Goal: Transaction & Acquisition: Purchase product/service

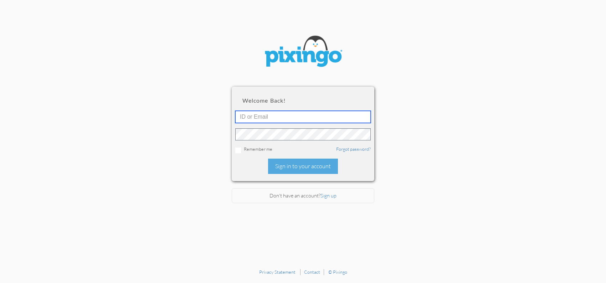
type input "[EMAIL_ADDRESS][DOMAIN_NAME]"
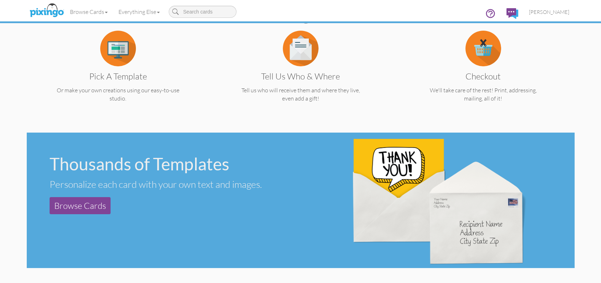
scroll to position [190, 0]
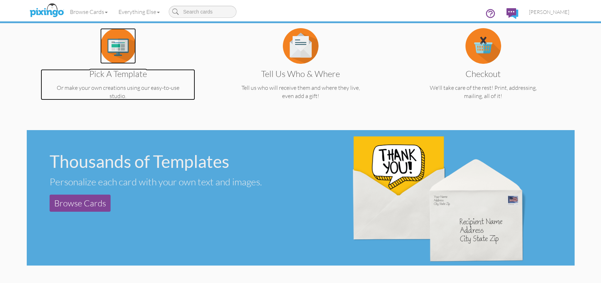
click at [116, 51] on img at bounding box center [118, 46] width 36 height 36
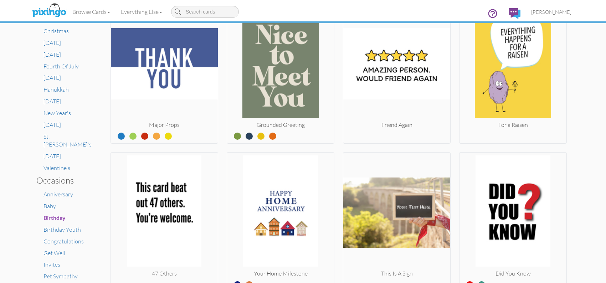
scroll to position [333, 0]
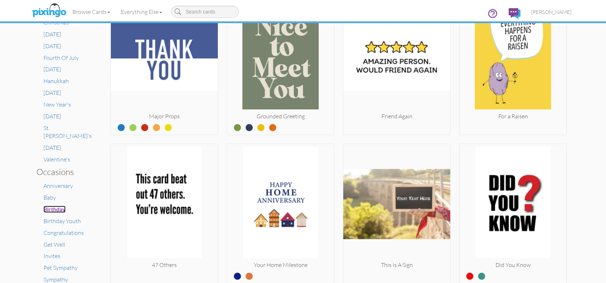
click at [57, 206] on span "Birthday" at bounding box center [55, 209] width 22 height 7
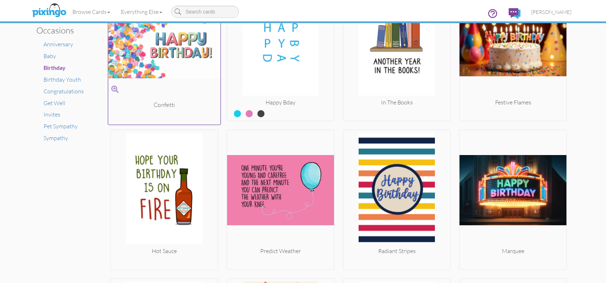
scroll to position [475, 0]
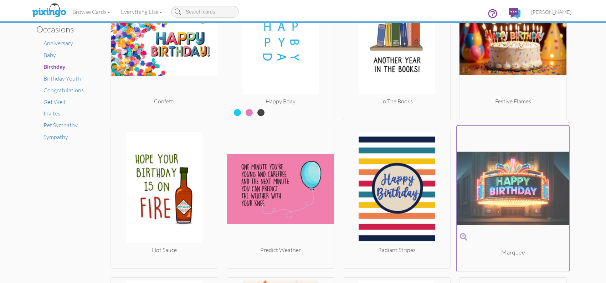
click at [515, 197] on img at bounding box center [513, 189] width 112 height 120
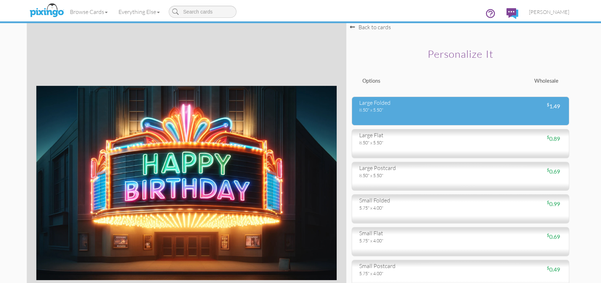
click at [396, 113] on div "8.50" x 5.50"" at bounding box center [407, 110] width 96 height 6
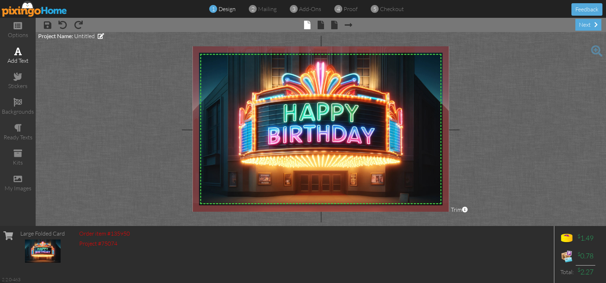
click at [22, 53] on div "add text" at bounding box center [18, 56] width 36 height 25
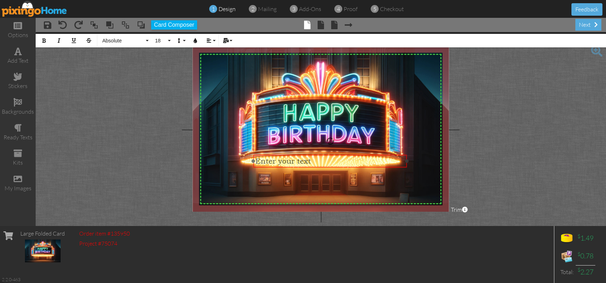
drag, startPoint x: 312, startPoint y: 63, endPoint x: 321, endPoint y: 155, distance: 92.5
click at [321, 155] on div "​ Enter your text ​" at bounding box center [330, 161] width 154 height 12
click at [277, 161] on span "Mom / [PERSON_NAME]" at bounding box center [299, 161] width 89 height 9
drag, startPoint x: 319, startPoint y: 154, endPoint x: 354, endPoint y: 154, distance: 34.6
click at [354, 154] on div at bounding box center [366, 161] width 158 height 16
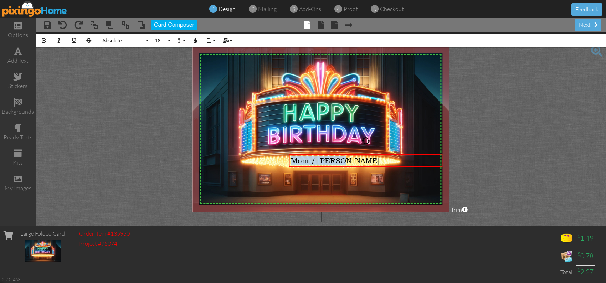
drag, startPoint x: 346, startPoint y: 160, endPoint x: 262, endPoint y: 152, distance: 83.8
click at [281, 161] on div "X X X X X X X X X X X X X X X X X X X X X X X X X X X X X X X X X X X X X X X X…" at bounding box center [321, 128] width 256 height 165
click at [131, 41] on span "Absolute" at bounding box center [123, 41] width 43 height 6
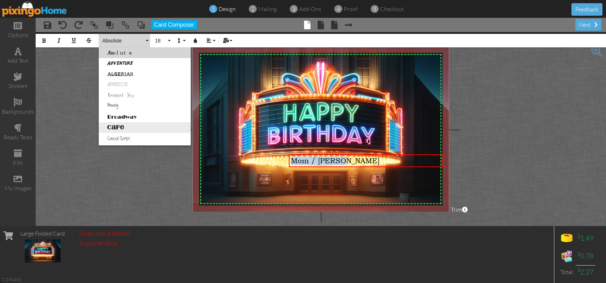
click at [122, 128] on link "Cafe" at bounding box center [145, 127] width 92 height 11
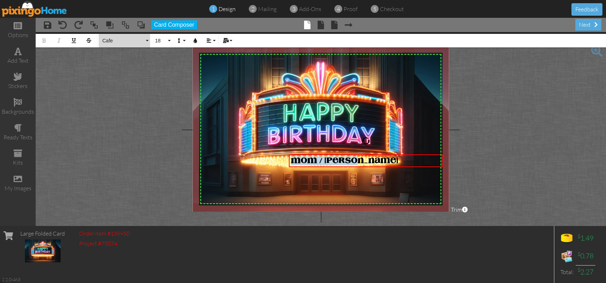
click at [109, 38] on span "Cafe" at bounding box center [123, 41] width 43 height 6
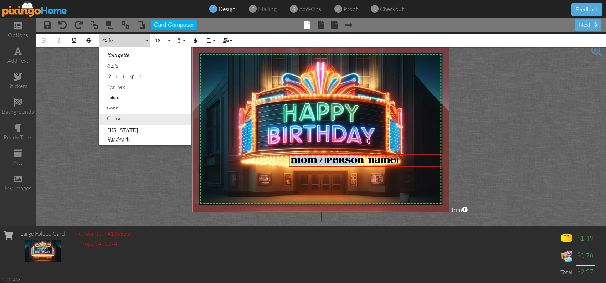
scroll to position [150, 0]
click at [149, 126] on link "Headliner" at bounding box center [145, 127] width 92 height 11
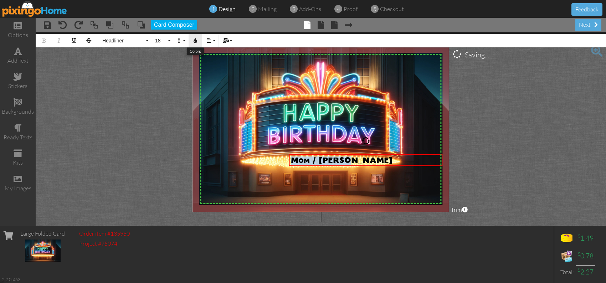
click at [193, 40] on icon "button" at bounding box center [195, 40] width 5 height 5
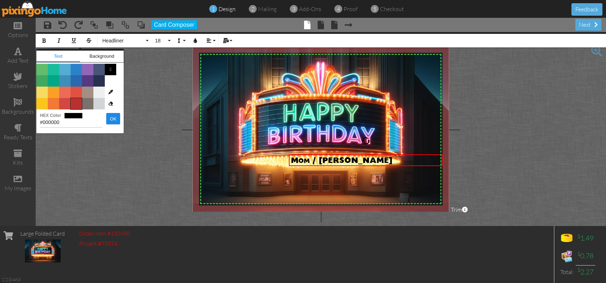
click at [77, 102] on span "Color #B8312F" at bounding box center [76, 103] width 11 height 11
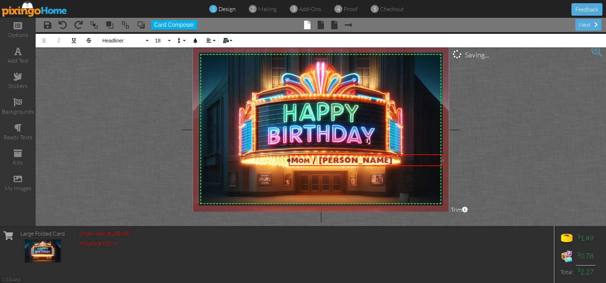
click at [294, 159] on span "Mom / [PERSON_NAME]" at bounding box center [342, 161] width 102 height 8
click at [322, 28] on span at bounding box center [321, 25] width 6 height 9
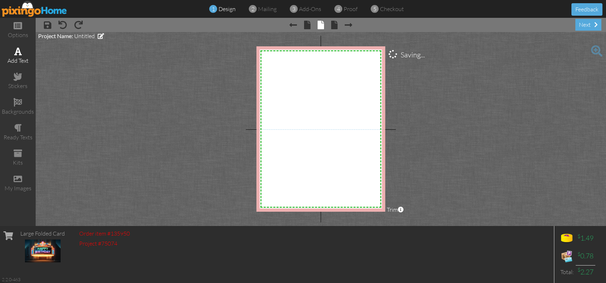
click at [20, 57] on div "add text" at bounding box center [18, 61] width 36 height 8
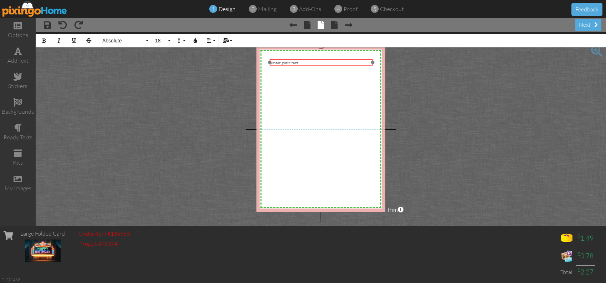
drag, startPoint x: 313, startPoint y: 138, endPoint x: 314, endPoint y: 60, distance: 78.1
click at [314, 60] on div "​ Enter your text ​" at bounding box center [321, 62] width 103 height 7
click at [163, 40] on span "18" at bounding box center [160, 41] width 12 height 6
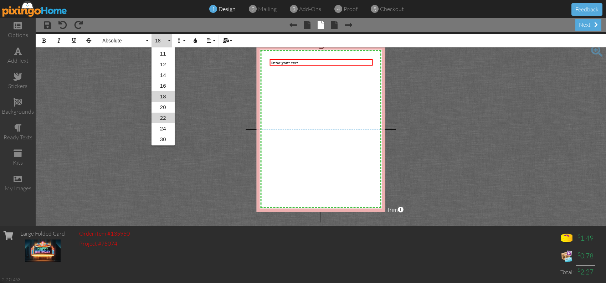
click at [162, 115] on link "22" at bounding box center [163, 118] width 23 height 11
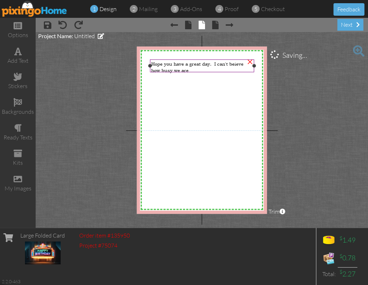
click at [236, 64] on span "Hope you have a great day. I can't beieve how busy we are" at bounding box center [197, 66] width 92 height 13
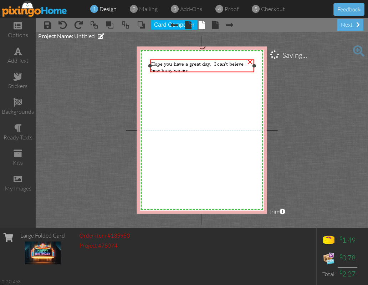
click at [238, 65] on span "Hope you have a great day. I can't beieve how busy we are" at bounding box center [197, 66] width 92 height 13
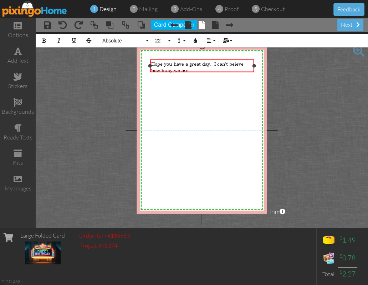
click at [234, 64] on span "Hope you have a great day. I can't beieve how busy we are" at bounding box center [197, 66] width 92 height 13
click at [191, 69] on div "Hope you have a great day. I can't believe how busy we are" at bounding box center [202, 66] width 102 height 13
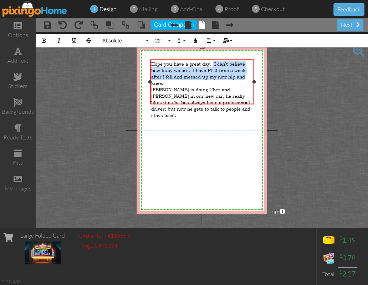
drag, startPoint x: 213, startPoint y: 62, endPoint x: 246, endPoint y: 76, distance: 36.0
click at [246, 76] on div "Hope you have a great day. I can't believe how busy we are. I have PT 3 time a …" at bounding box center [202, 73] width 102 height 26
click at [193, 67] on span "Hope you have a great day. I can't believe how busy we are. I have PT 3 time a …" at bounding box center [198, 73] width 94 height 26
drag, startPoint x: 193, startPoint y: 68, endPoint x: 247, endPoint y: 77, distance: 54.6
click at [247, 77] on div "Hope you have a great day. I can't believe how busy we are. I have PT 3 time a …" at bounding box center [202, 73] width 102 height 26
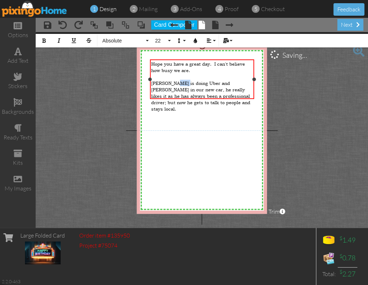
drag, startPoint x: 183, startPoint y: 80, endPoint x: 173, endPoint y: 80, distance: 10.0
click at [173, 80] on span "[PERSON_NAME] is doing Uber and [PERSON_NAME] in our new car, he really likes i…" at bounding box center [200, 96] width 99 height 32
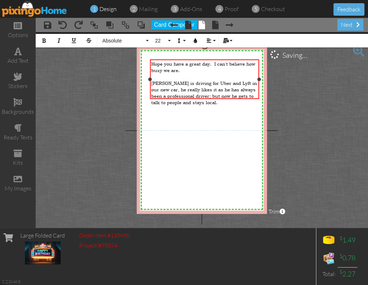
drag, startPoint x: 253, startPoint y: 79, endPoint x: 258, endPoint y: 78, distance: 5.0
click at [258, 78] on div at bounding box center [259, 79] width 4 height 4
click at [147, 81] on div "Hope you have a great day. I can't believe how busy we are. ​ [PERSON_NAME] is …" at bounding box center [203, 80] width 112 height 40
click at [203, 97] on div "[PERSON_NAME] is driving for Uber and Lyft in our new car, he really likes it a…" at bounding box center [203, 93] width 110 height 26
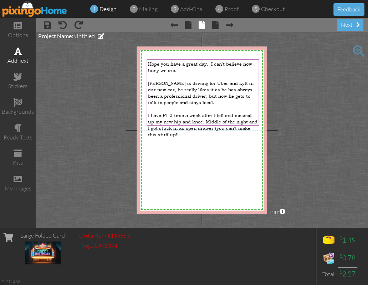
click at [21, 55] on div "add text" at bounding box center [18, 56] width 36 height 25
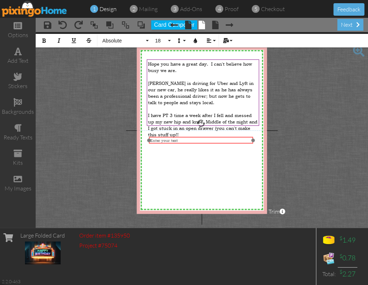
drag, startPoint x: 191, startPoint y: 64, endPoint x: 190, endPoint y: 137, distance: 73.1
click at [190, 137] on div "​ Enter your text ​" at bounding box center [201, 140] width 104 height 7
drag, startPoint x: 161, startPoint y: 138, endPoint x: 168, endPoint y: 137, distance: 6.8
click at [161, 138] on div "​" at bounding box center [201, 140] width 102 height 5
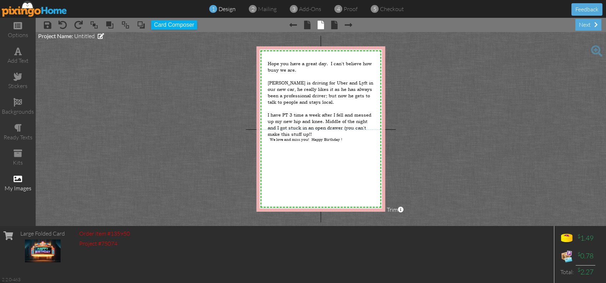
click at [21, 175] on span at bounding box center [18, 179] width 9 height 9
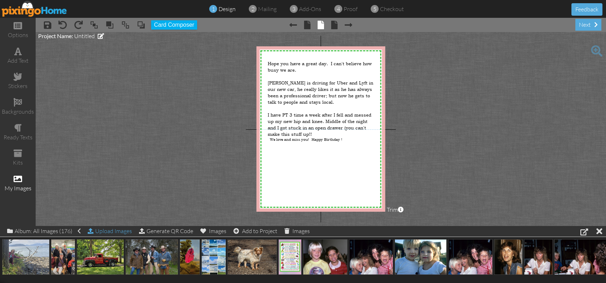
click at [112, 232] on div "Upload Images" at bounding box center [110, 231] width 44 height 10
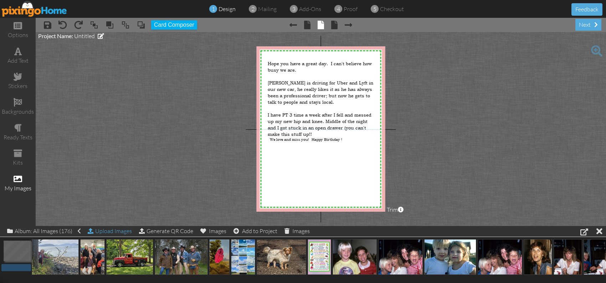
click at [107, 229] on div "Upload Images" at bounding box center [110, 231] width 44 height 10
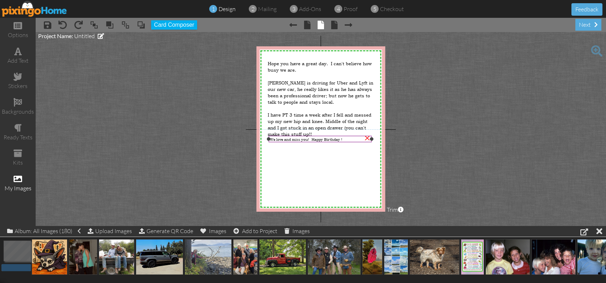
click at [333, 139] on span "We love and miss you! Happy Birthday !" at bounding box center [306, 139] width 72 height 5
click at [346, 140] on div "We love and miss you! Happy Birthday !" at bounding box center [320, 139] width 101 height 5
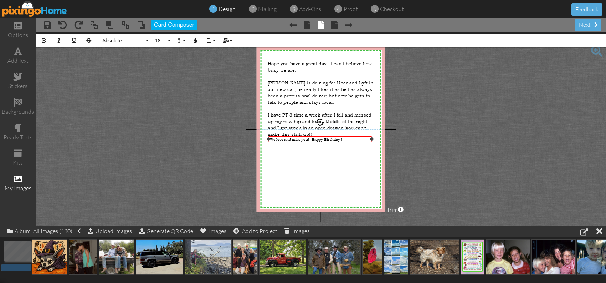
click at [346, 140] on div "We love and miss you! Happy Birthday !" at bounding box center [320, 139] width 101 height 5
click at [343, 139] on div "We love and miss you! Happy Birthday !" at bounding box center [320, 139] width 101 height 5
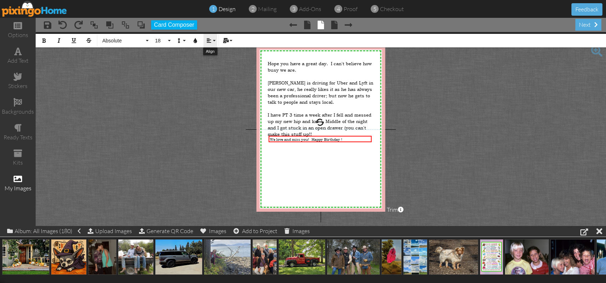
click at [210, 41] on icon "button" at bounding box center [208, 40] width 5 height 5
click at [212, 61] on icon at bounding box center [214, 63] width 5 height 5
click at [166, 40] on span "18" at bounding box center [160, 41] width 12 height 6
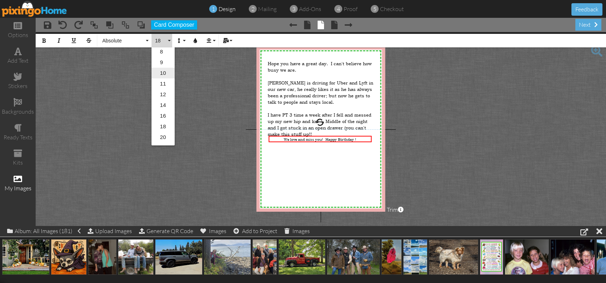
scroll to position [47, 0]
click at [165, 121] on link "20" at bounding box center [163, 123] width 23 height 11
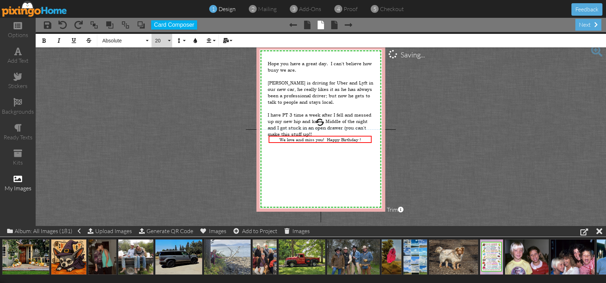
click at [168, 41] on button "20" at bounding box center [162, 41] width 21 height 14
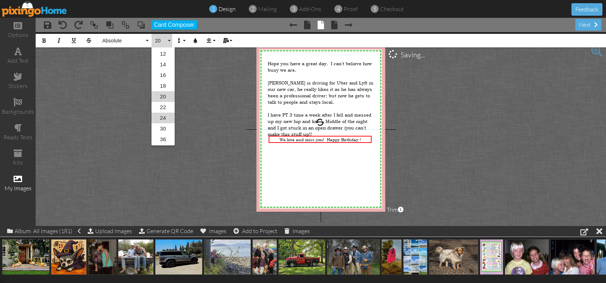
click at [163, 114] on link "24" at bounding box center [163, 118] width 23 height 11
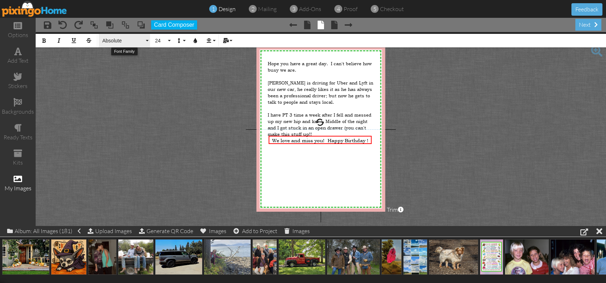
click at [123, 40] on span "Absolute" at bounding box center [123, 41] width 43 height 6
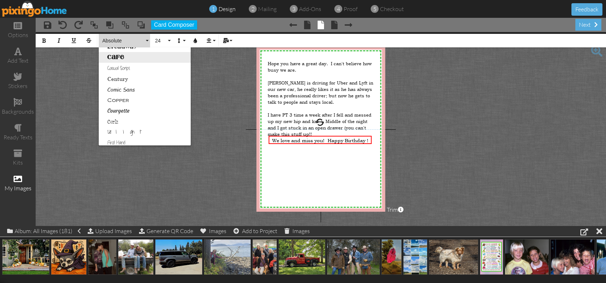
scroll to position [71, 0]
click at [123, 110] on link "Courgette" at bounding box center [145, 109] width 92 height 11
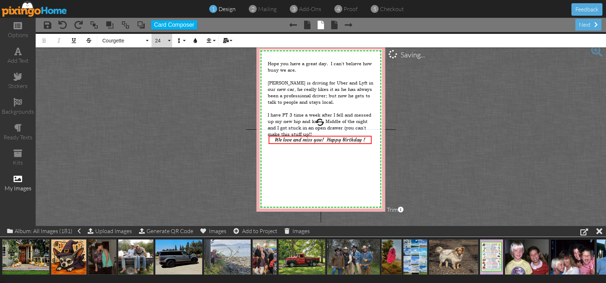
click at [162, 41] on span "24" at bounding box center [160, 41] width 12 height 6
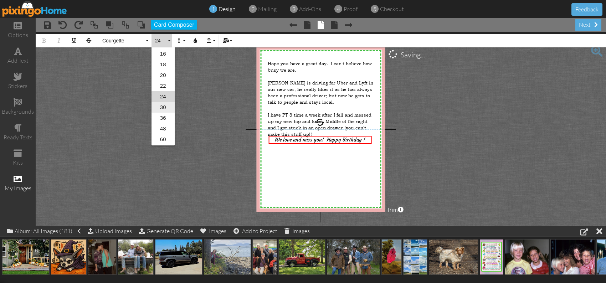
click at [162, 107] on link "30" at bounding box center [163, 107] width 23 height 11
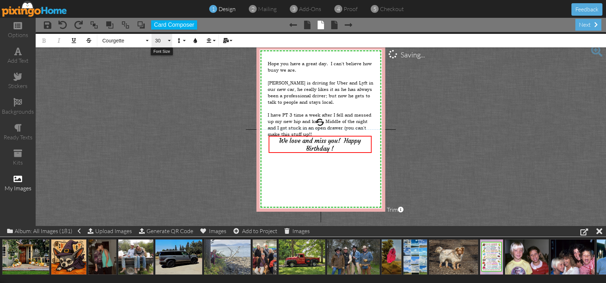
click at [170, 39] on button "30" at bounding box center [162, 41] width 21 height 14
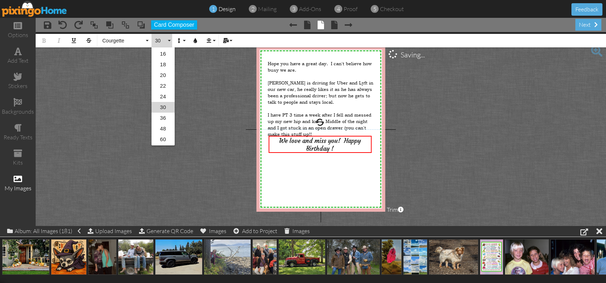
scroll to position [106, 0]
click at [161, 85] on link "24" at bounding box center [163, 86] width 23 height 11
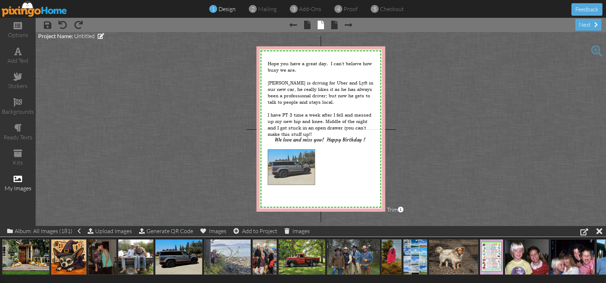
drag, startPoint x: 179, startPoint y: 247, endPoint x: 291, endPoint y: 157, distance: 143.9
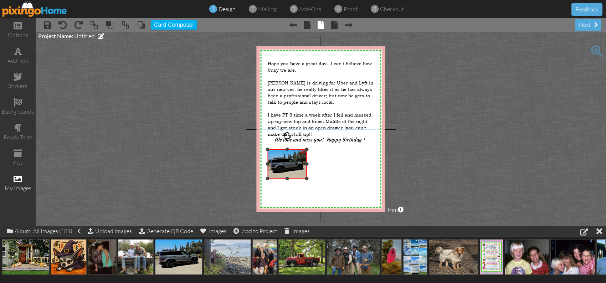
drag, startPoint x: 332, startPoint y: 197, endPoint x: 298, endPoint y: 179, distance: 38.1
click at [298, 179] on div "×" at bounding box center [287, 163] width 39 height 29
drag, startPoint x: 71, startPoint y: 256, endPoint x: 351, endPoint y: 163, distance: 295.1
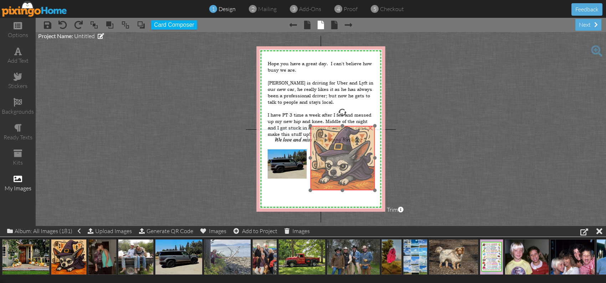
drag, startPoint x: 347, startPoint y: 179, endPoint x: 326, endPoint y: 159, distance: 29.3
click at [326, 159] on img at bounding box center [343, 158] width 64 height 64
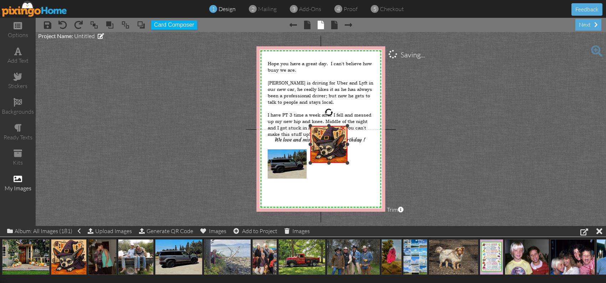
drag, startPoint x: 375, startPoint y: 190, endPoint x: 351, endPoint y: 163, distance: 37.1
click at [351, 163] on div "X X X X X X X X X X X X X X X X X X X X X X X X X X X X X X X X X X X X X X X X…" at bounding box center [321, 128] width 129 height 165
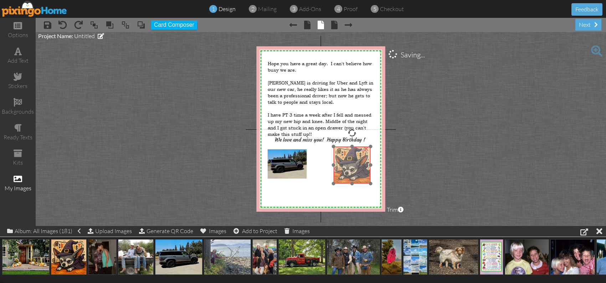
drag, startPoint x: 340, startPoint y: 138, endPoint x: 363, endPoint y: 159, distance: 31.1
click at [363, 159] on img at bounding box center [352, 165] width 37 height 37
drag, startPoint x: 372, startPoint y: 184, endPoint x: 369, endPoint y: 181, distance: 4.5
click at [367, 180] on div "×" at bounding box center [351, 164] width 34 height 34
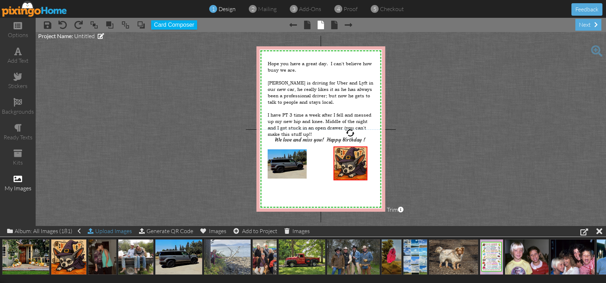
click at [113, 232] on div "Upload Images" at bounding box center [110, 231] width 44 height 10
click at [303, 172] on img at bounding box center [287, 163] width 39 height 29
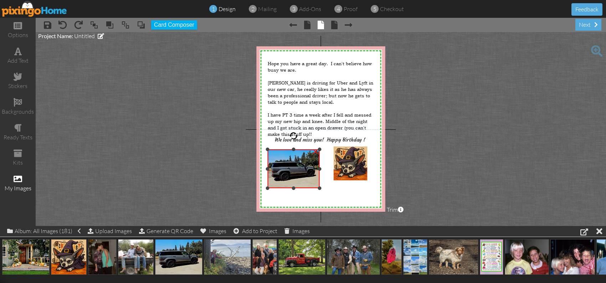
drag, startPoint x: 307, startPoint y: 178, endPoint x: 323, endPoint y: 188, distance: 18.5
click at [323, 188] on div "X X X X X X X X X X X X X X X X X X X X X X X X X X X X X X X X X X X X X X X X…" at bounding box center [321, 128] width 129 height 165
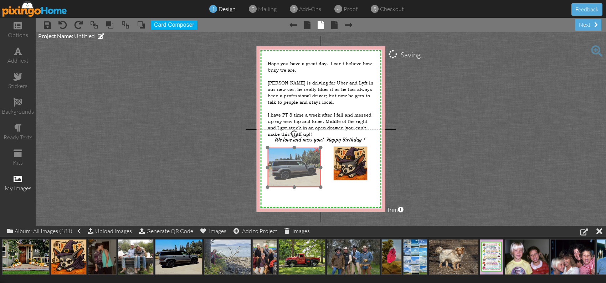
click at [314, 176] on img at bounding box center [294, 168] width 53 height 40
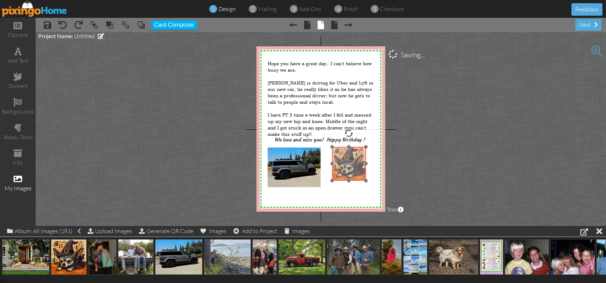
click at [352, 176] on img at bounding box center [349, 164] width 34 height 34
click at [21, 58] on div "add text" at bounding box center [18, 61] width 36 height 8
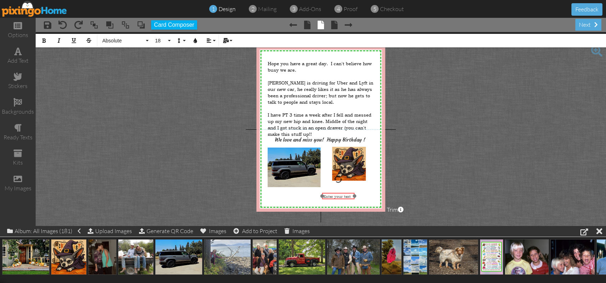
drag, startPoint x: 290, startPoint y: 146, endPoint x: 339, endPoint y: 193, distance: 68.3
click at [339, 193] on div "​ Enter your text ​" at bounding box center [338, 196] width 32 height 7
click at [327, 141] on span "We love and miss you! Happy Birthday !" at bounding box center [320, 140] width 91 height 6
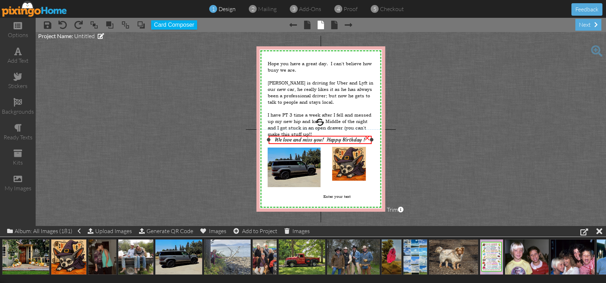
click at [327, 141] on span "We love and miss you! Happy Birthday !" at bounding box center [320, 140] width 91 height 6
click at [326, 142] on span "We love and miss you! Happy Birthday !" at bounding box center [320, 140] width 91 height 6
click at [337, 195] on span "Enter your text" at bounding box center [336, 196] width 27 height 5
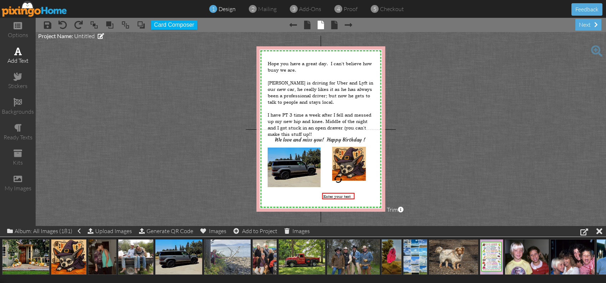
drag, startPoint x: 21, startPoint y: 46, endPoint x: 22, endPoint y: 50, distance: 3.9
click at [21, 46] on div "add text" at bounding box center [18, 56] width 36 height 25
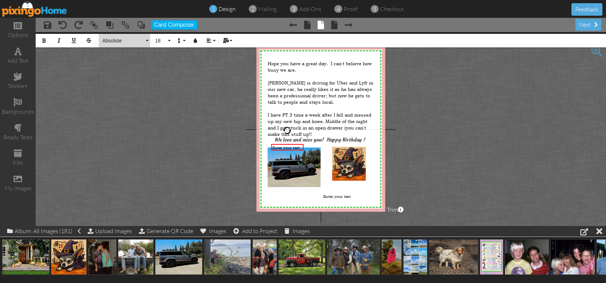
click at [146, 40] on button "Absolute" at bounding box center [124, 41] width 51 height 14
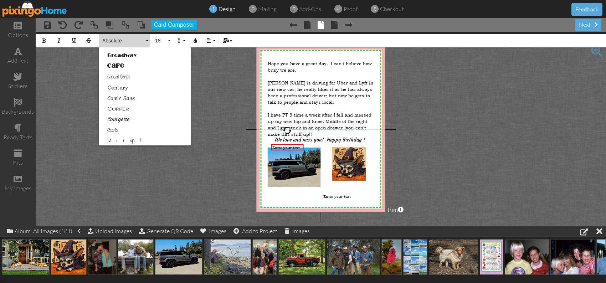
scroll to position [71, 0]
click at [131, 107] on link "Courgette" at bounding box center [145, 109] width 92 height 11
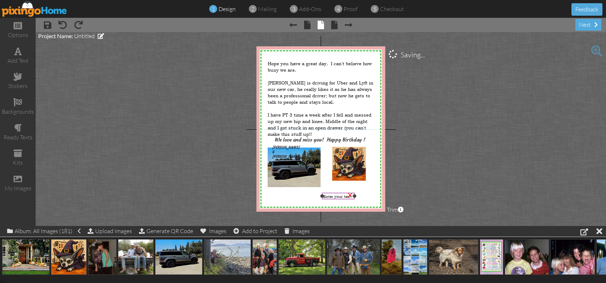
click at [340, 195] on span "Enter your text" at bounding box center [336, 196] width 27 height 5
click at [349, 195] on div "×" at bounding box center [349, 194] width 11 height 11
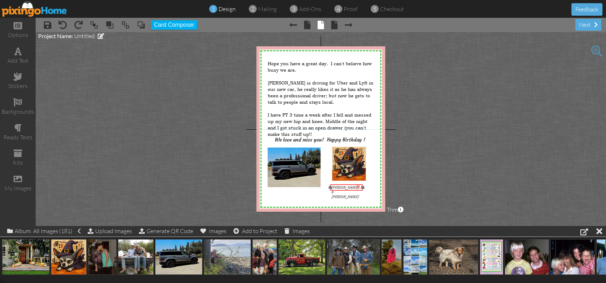
drag, startPoint x: 282, startPoint y: 149, endPoint x: 341, endPoint y: 189, distance: 71.6
click at [341, 189] on span "[PERSON_NAME] & [PERSON_NAME]" at bounding box center [345, 192] width 27 height 14
click at [342, 189] on span "[PERSON_NAME] & [PERSON_NAME]" at bounding box center [345, 192] width 27 height 14
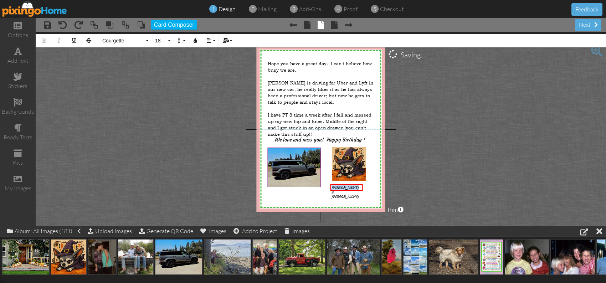
drag, startPoint x: 355, startPoint y: 188, endPoint x: 305, endPoint y: 181, distance: 50.3
click at [305, 181] on div "X X X X X X X X X X X X X X X X X X X X X X X X X X X X X X X X X X X X X X X X…" at bounding box center [321, 128] width 129 height 165
click at [167, 37] on button "18" at bounding box center [162, 41] width 21 height 14
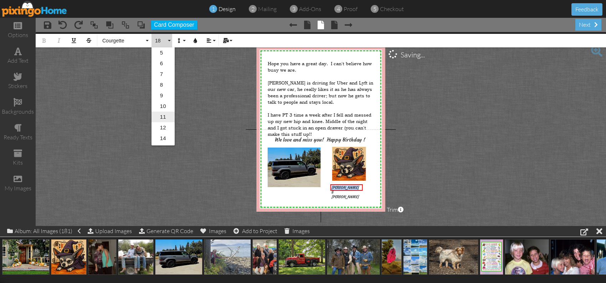
scroll to position [63, 0]
click at [168, 141] on link "30" at bounding box center [163, 139] width 23 height 11
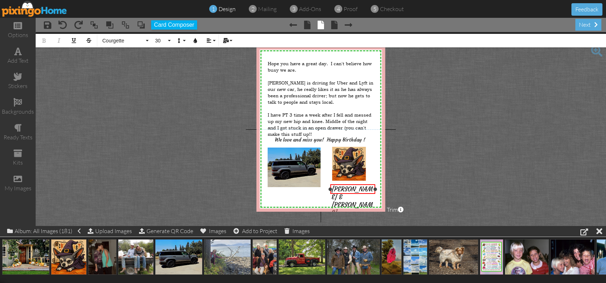
drag, startPoint x: 365, startPoint y: 193, endPoint x: 376, endPoint y: 193, distance: 11.1
click at [375, 193] on div "[PERSON_NAME] & [PERSON_NAME] ×" at bounding box center [353, 189] width 45 height 10
click at [351, 186] on div "​ [PERSON_NAME] & [PERSON_NAME] ​ ×" at bounding box center [350, 191] width 45 height 10
click at [330, 218] on span "& Zena" at bounding box center [338, 222] width 18 height 8
drag, startPoint x: 350, startPoint y: 189, endPoint x: 346, endPoint y: 190, distance: 4.5
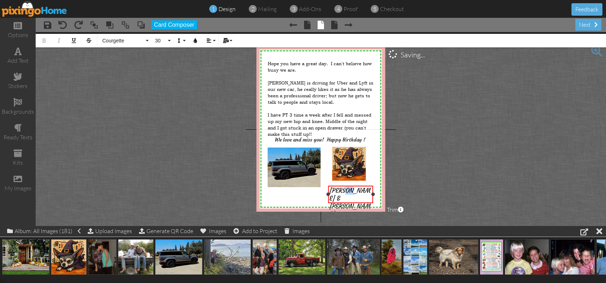
click at [346, 190] on span "[PERSON_NAME] & [PERSON_NAME]" at bounding box center [349, 202] width 41 height 31
drag, startPoint x: 327, startPoint y: 194, endPoint x: 316, endPoint y: 194, distance: 11.8
click at [316, 194] on div at bounding box center [318, 195] width 4 height 4
click at [326, 198] on span "& Zena" at bounding box center [327, 199] width 18 height 8
drag, startPoint x: 373, startPoint y: 190, endPoint x: 378, endPoint y: 190, distance: 5.3
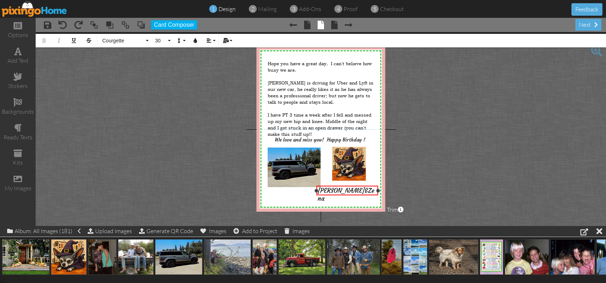
click at [378, 190] on div at bounding box center [379, 191] width 4 height 4
drag, startPoint x: 351, startPoint y: 186, endPoint x: 339, endPoint y: 193, distance: 13.2
click at [339, 191] on div "[PERSON_NAME] & ​ ​ Zena" at bounding box center [337, 200] width 62 height 18
click at [441, 165] on project-studio-wrapper "X X X X X X X X X X X X X X X X X X X X X X X X X X X X X X X X X X X X X X X X…" at bounding box center [321, 129] width 571 height 194
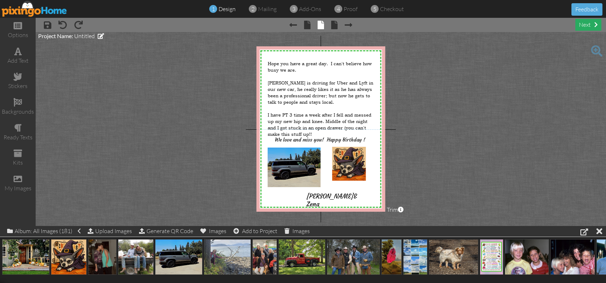
click at [584, 24] on div "next" at bounding box center [588, 25] width 26 height 12
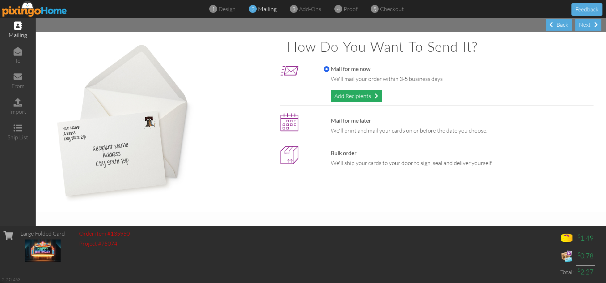
click at [348, 97] on div "Add Recipients" at bounding box center [356, 96] width 51 height 12
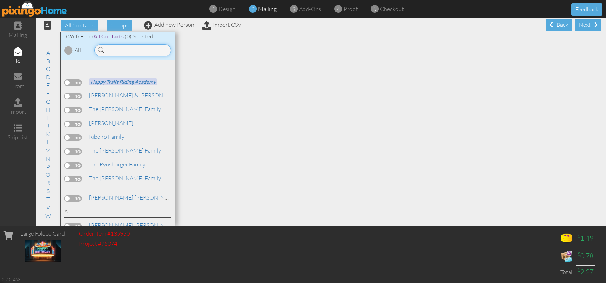
click at [122, 45] on input at bounding box center [132, 50] width 77 height 12
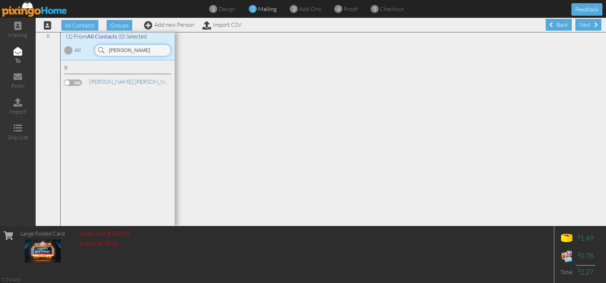
type input "[PERSON_NAME]"
click at [78, 81] on label at bounding box center [73, 83] width 18 height 6
click at [0, 0] on input "checkbox" at bounding box center [0, 0] width 0 height 0
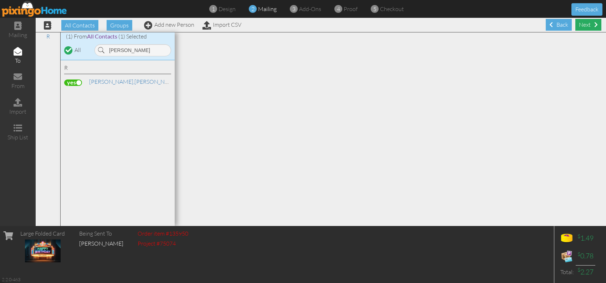
click at [587, 26] on div "Next" at bounding box center [588, 25] width 26 height 12
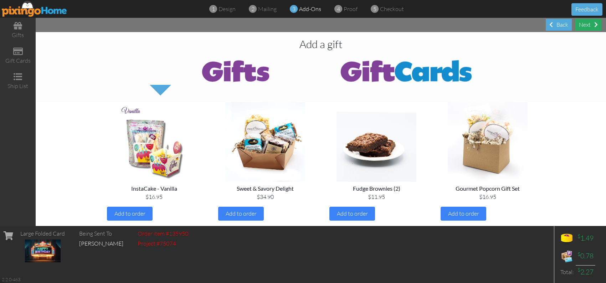
click at [589, 25] on div "Next" at bounding box center [588, 25] width 26 height 12
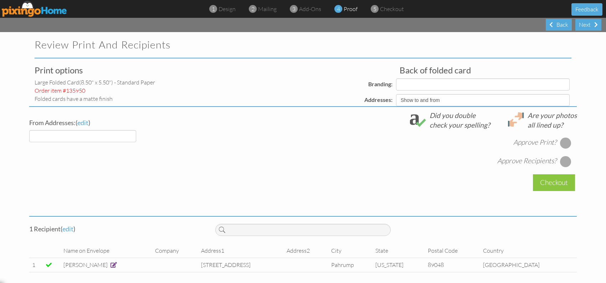
select select "object:3026"
select select "object:3025"
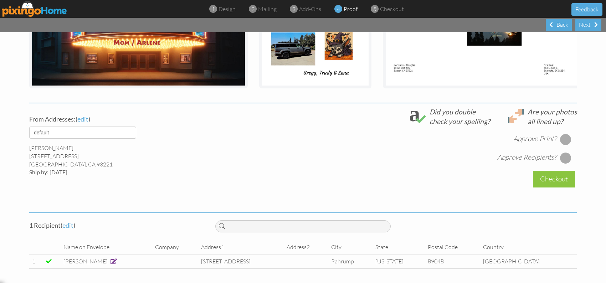
scroll to position [195, 0]
click at [563, 140] on div at bounding box center [565, 139] width 11 height 11
click at [562, 158] on div at bounding box center [565, 157] width 11 height 11
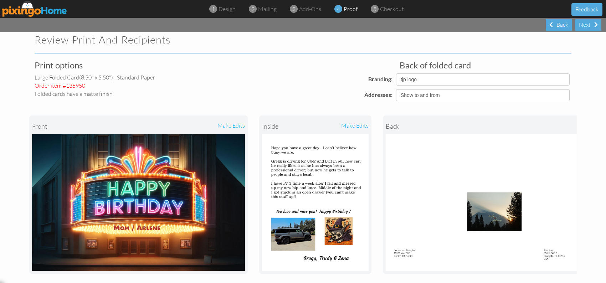
scroll to position [0, 0]
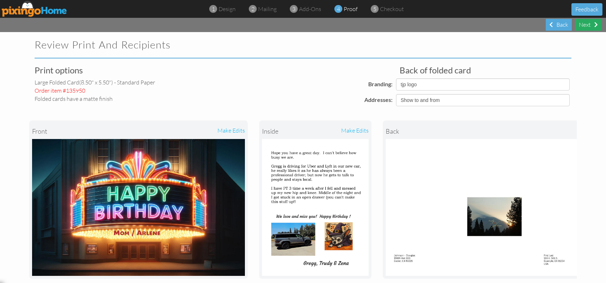
click at [583, 27] on div "Next" at bounding box center [588, 25] width 26 height 12
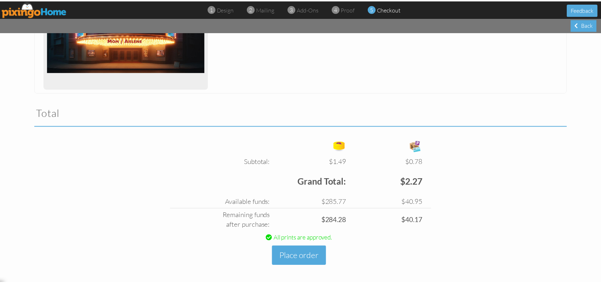
scroll to position [169, 0]
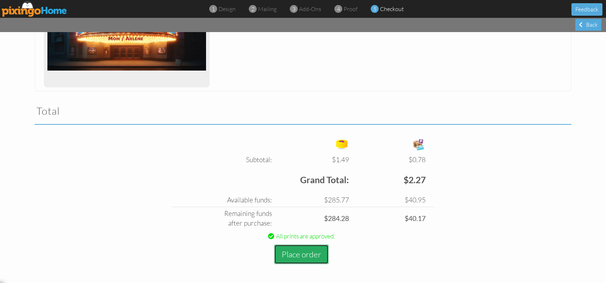
click at [301, 258] on button "Place order" at bounding box center [301, 255] width 55 height 20
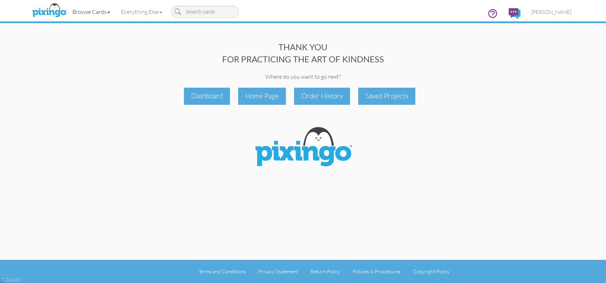
click at [88, 14] on link "Browse Cards" at bounding box center [91, 12] width 48 height 18
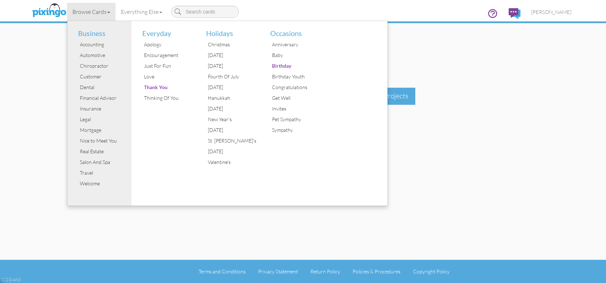
click at [461, 181] on div "THANK YOU FOR PRACTICING THE ART OF KINDNESS Where do you want to go next? Dash…" at bounding box center [303, 130] width 548 height 260
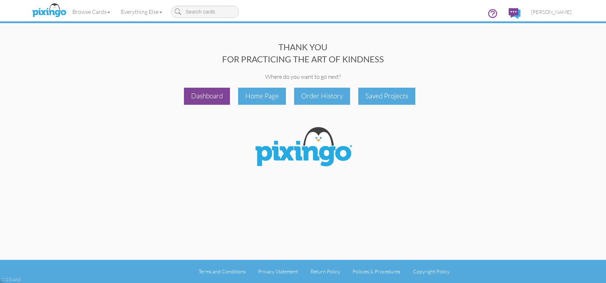
click at [210, 99] on div "Dashboard" at bounding box center [207, 96] width 46 height 17
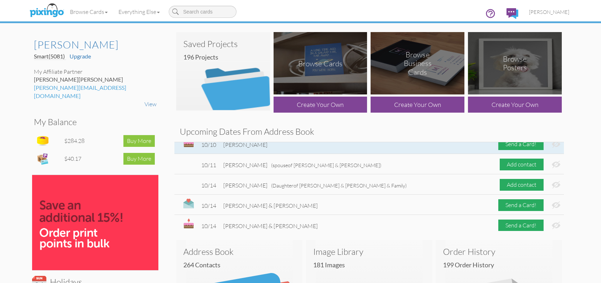
scroll to position [166, 0]
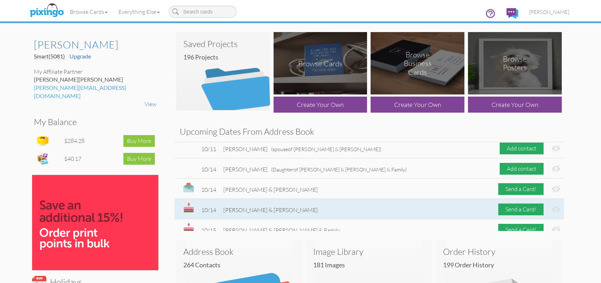
click at [552, 208] on img at bounding box center [556, 209] width 9 height 7
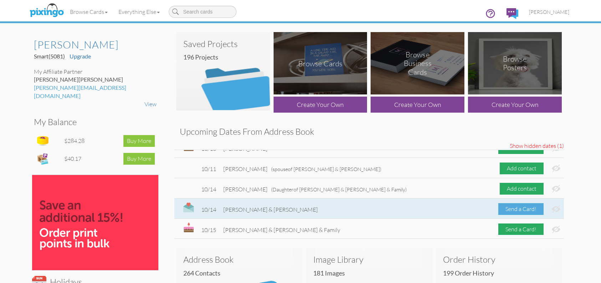
scroll to position [153, 0]
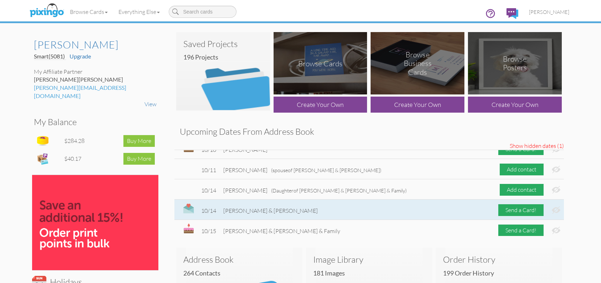
click at [552, 211] on img at bounding box center [556, 209] width 9 height 7
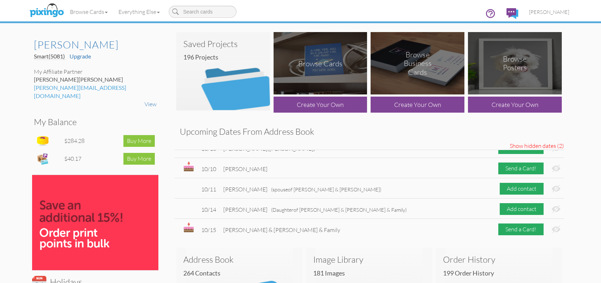
scroll to position [133, 0]
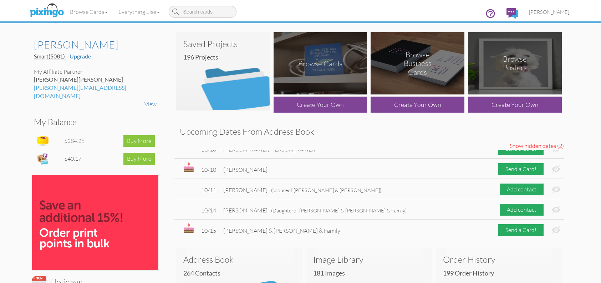
click at [552, 210] on img at bounding box center [556, 209] width 9 height 7
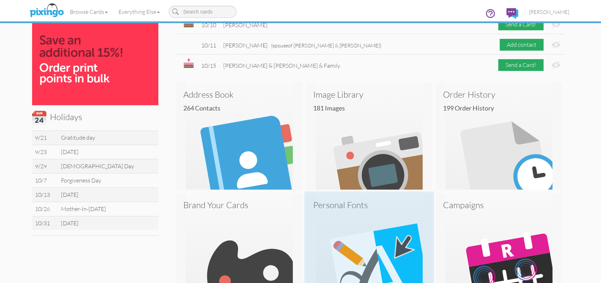
scroll to position [166, 0]
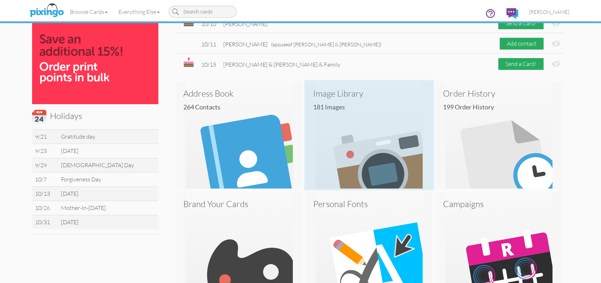
click at [356, 111] on img at bounding box center [369, 135] width 126 height 107
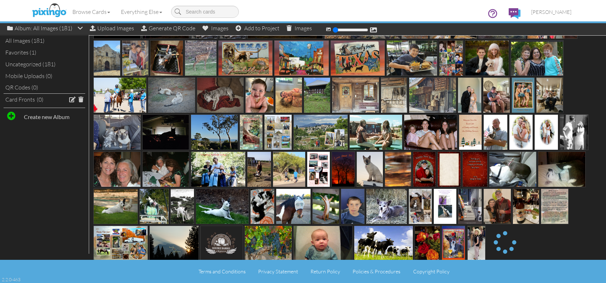
scroll to position [227, 0]
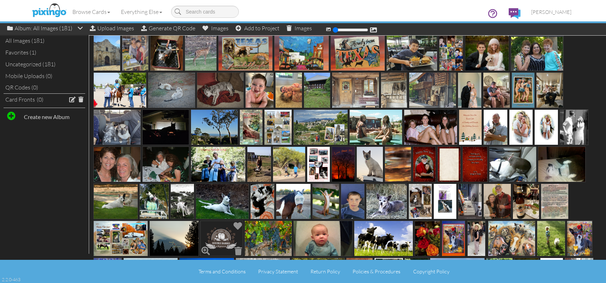
click at [221, 236] on img at bounding box center [221, 239] width 43 height 36
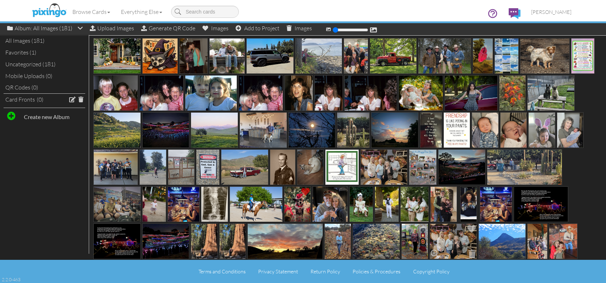
scroll to position [0, 0]
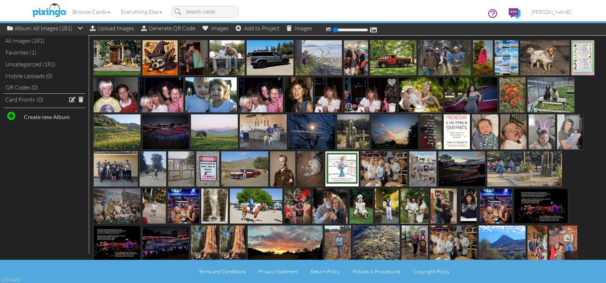
click at [392, 105] on span at bounding box center [392, 107] width 11 height 12
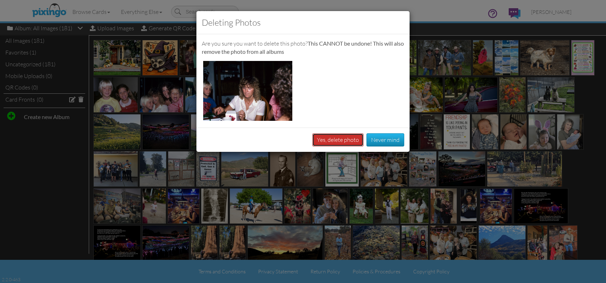
click at [345, 138] on button "Yes, delete photo" at bounding box center [337, 139] width 51 height 13
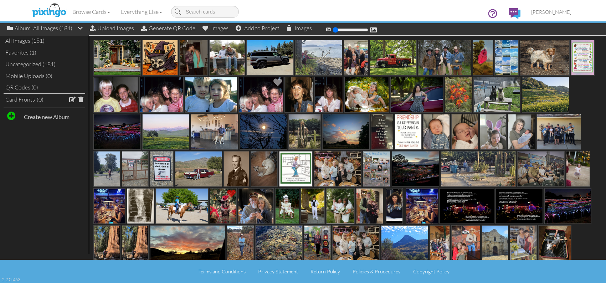
click at [266, 96] on img at bounding box center [261, 95] width 45 height 36
click at [276, 105] on span at bounding box center [278, 107] width 11 height 12
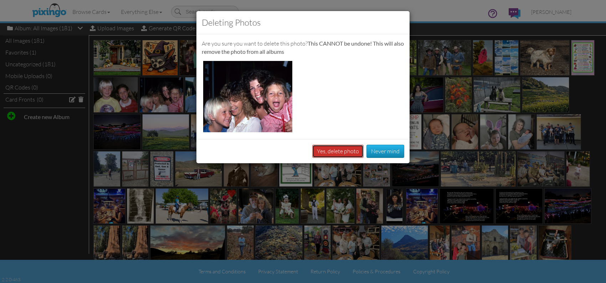
click at [326, 151] on button "Yes, delete photo" at bounding box center [337, 151] width 51 height 13
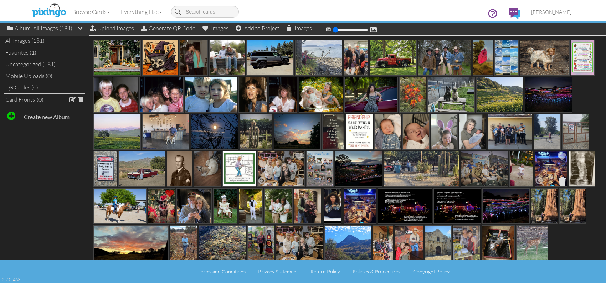
click at [563, 179] on span at bounding box center [562, 181] width 11 height 12
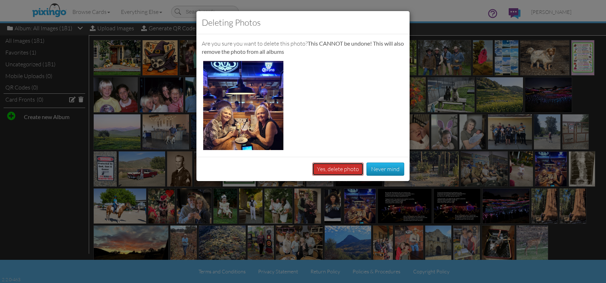
click at [352, 166] on button "Yes, delete photo" at bounding box center [337, 169] width 51 height 13
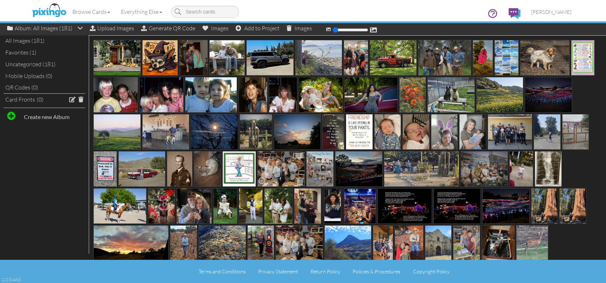
click at [117, 28] on div "Browse Cards Business Accounting Automotive Chiropractor Customer Dental Financ…" at bounding box center [303, 14] width 537 height 28
click at [120, 26] on div "Browse Cards Business Accounting Automotive Chiropractor Customer Dental Financ…" at bounding box center [303, 14] width 537 height 28
click at [118, 30] on div "Upload Images" at bounding box center [112, 28] width 44 height 10
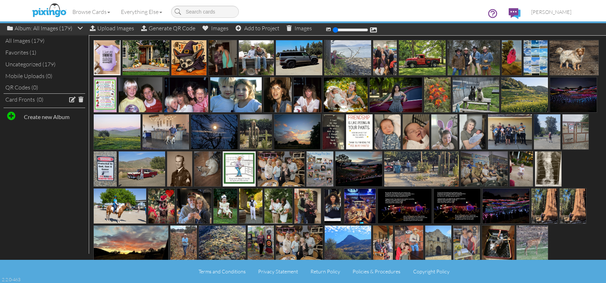
click at [30, 75] on div "Mobile Uploads (0)" at bounding box center [45, 76] width 82 height 12
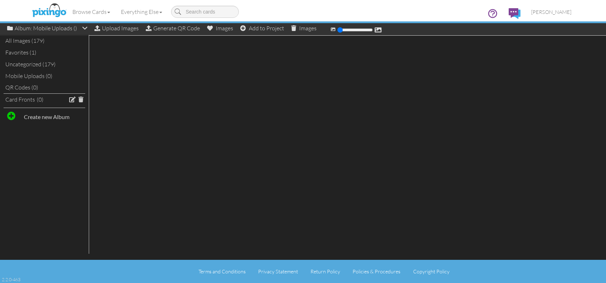
click at [32, 75] on div "Mobile Uploads (0)" at bounding box center [45, 76] width 82 height 12
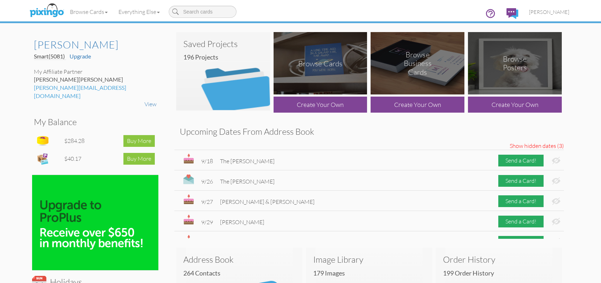
click at [528, 147] on span "Show hidden dates (3)" at bounding box center [537, 146] width 54 height 8
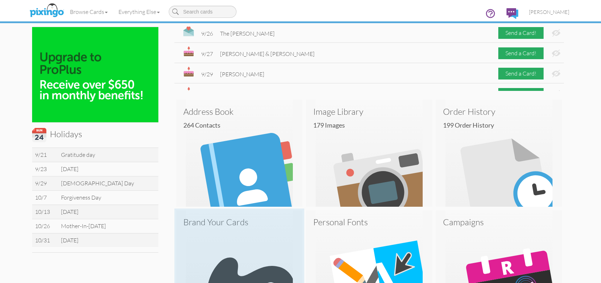
scroll to position [166, 0]
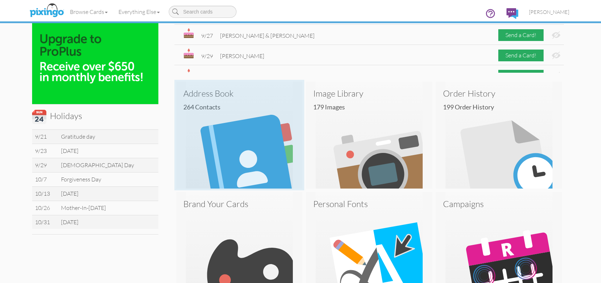
click at [234, 154] on img at bounding box center [239, 135] width 126 height 107
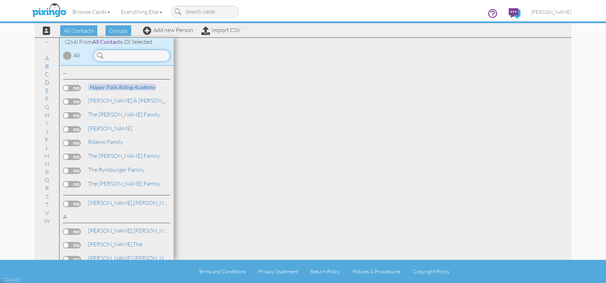
click at [125, 56] on input at bounding box center [131, 56] width 77 height 12
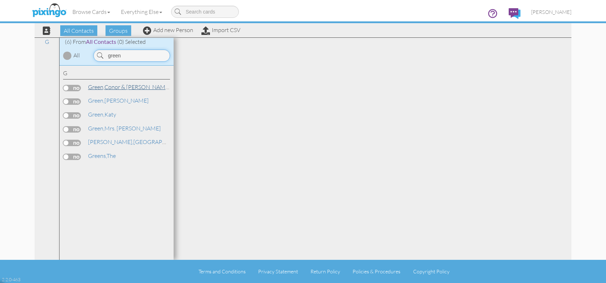
type input "green"
click at [132, 83] on link "Green, Conor & [PERSON_NAME]" at bounding box center [129, 87] width 84 height 9
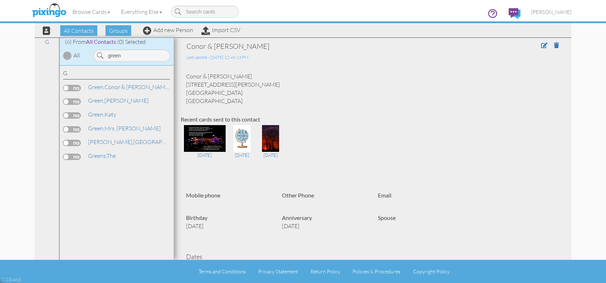
click at [78, 88] on label at bounding box center [72, 88] width 18 height 6
click at [0, 0] on input "checkbox" at bounding box center [0, 0] width 0 height 0
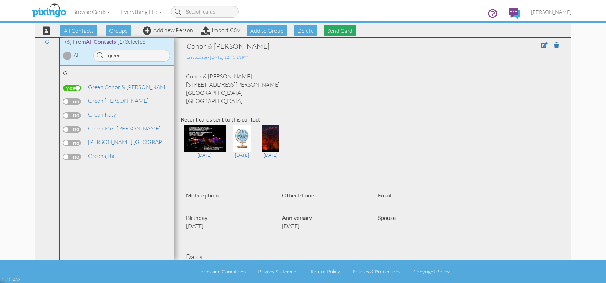
click at [334, 31] on span "Send Card" at bounding box center [340, 30] width 32 height 11
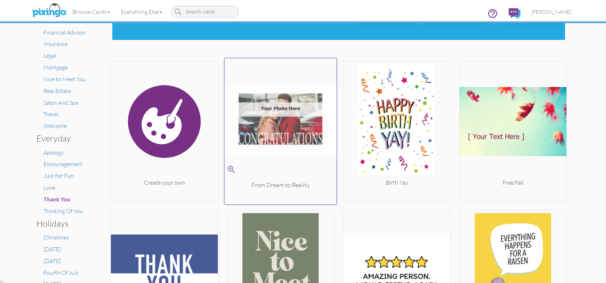
scroll to position [119, 0]
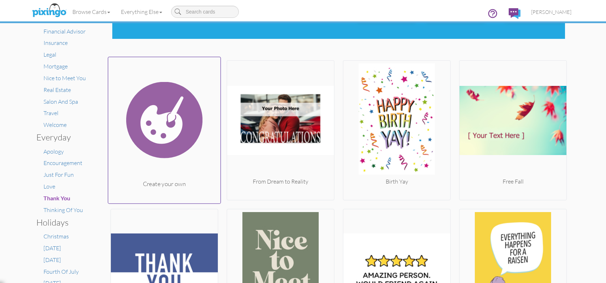
click at [167, 124] on img at bounding box center [164, 120] width 112 height 120
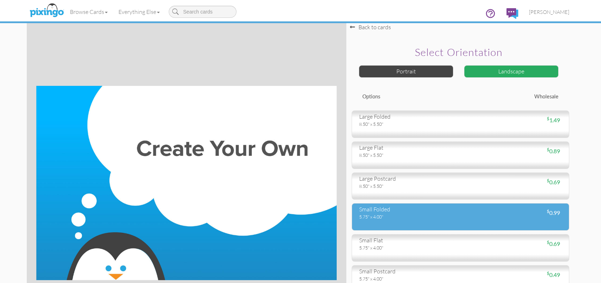
click at [387, 213] on div "small folded" at bounding box center [407, 209] width 96 height 8
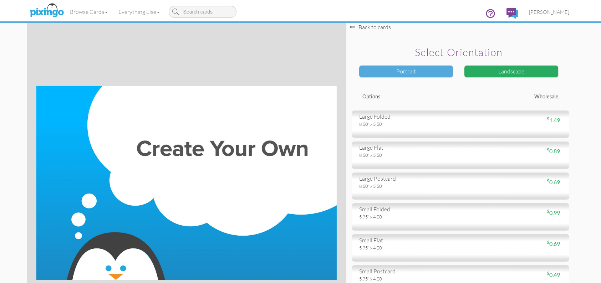
click at [432, 72] on div "Portrait" at bounding box center [406, 71] width 94 height 12
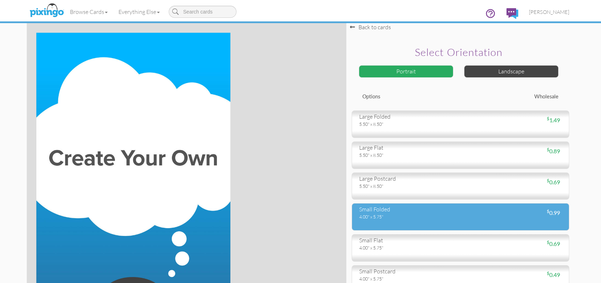
click at [439, 216] on div "4.00" x 5.75"" at bounding box center [407, 217] width 96 height 6
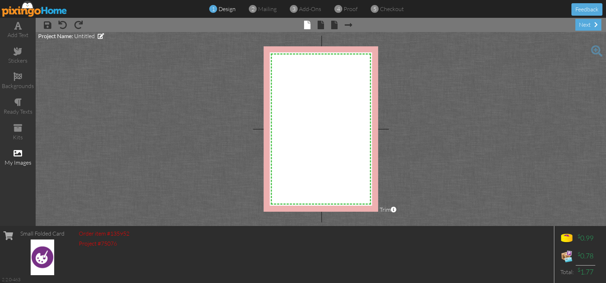
click at [22, 154] on div "my images" at bounding box center [18, 157] width 36 height 25
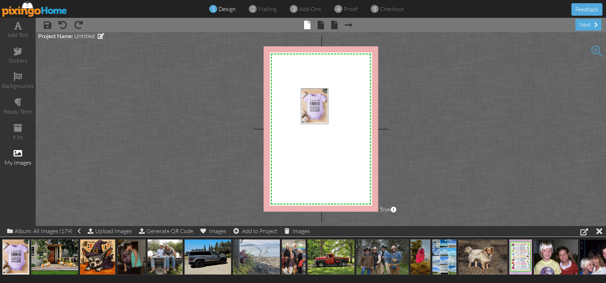
drag, startPoint x: 12, startPoint y: 256, endPoint x: 311, endPoint y: 106, distance: 334.5
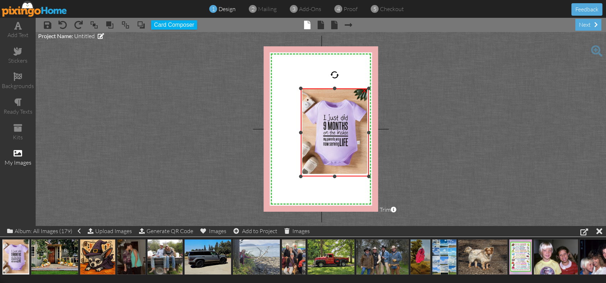
drag, startPoint x: 345, startPoint y: 144, endPoint x: 328, endPoint y: 138, distance: 17.6
click at [358, 175] on div "×" at bounding box center [335, 132] width 68 height 88
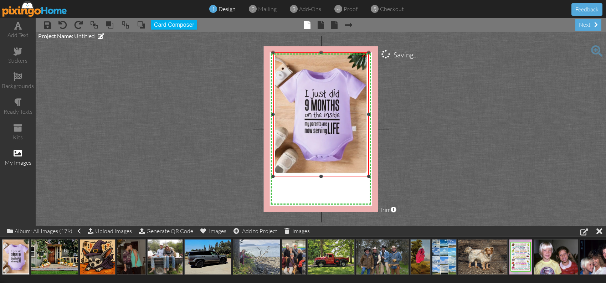
drag, startPoint x: 301, startPoint y: 88, endPoint x: 244, endPoint y: 52, distance: 67.2
click at [244, 52] on project-studio-wrapper "X X X X X X X X X X X X X X X X X X X X X X X X X X X X X X X X X X X X X X X X…" at bounding box center [321, 129] width 571 height 194
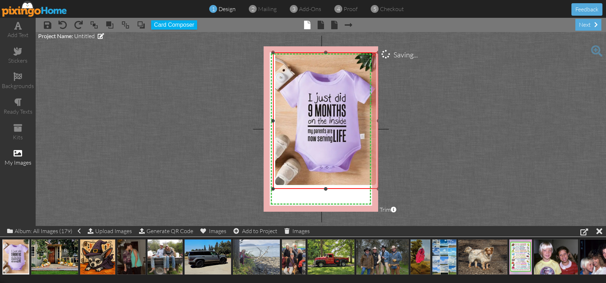
drag, startPoint x: 368, startPoint y: 177, endPoint x: 373, endPoint y: 189, distance: 12.9
click at [373, 189] on div "×" at bounding box center [325, 120] width 105 height 137
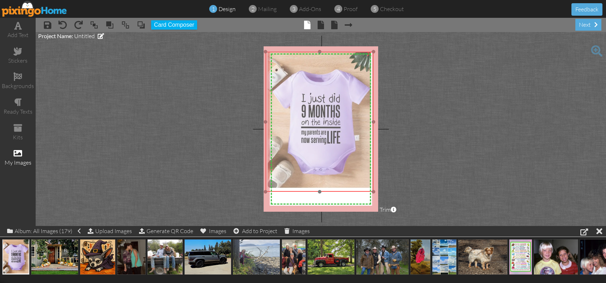
drag, startPoint x: 347, startPoint y: 145, endPoint x: 340, endPoint y: 144, distance: 6.8
click at [340, 144] on img at bounding box center [320, 122] width 108 height 140
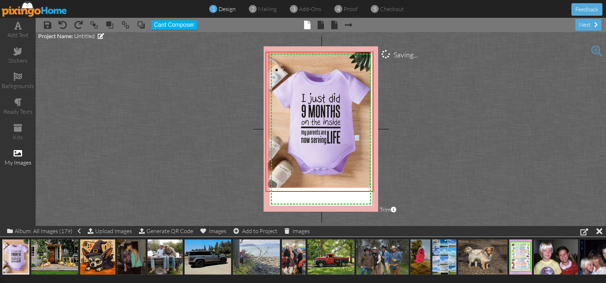
click at [392, 160] on project-studio-wrapper "X X X X X X X X X X X X X X X X X X X X X X X X X X X X X X X X X X X X X X X X…" at bounding box center [321, 129] width 571 height 194
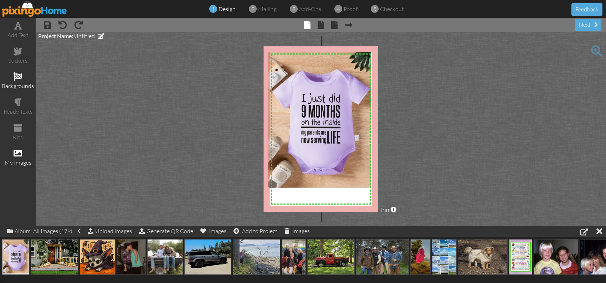
click at [22, 77] on span at bounding box center [18, 76] width 9 height 9
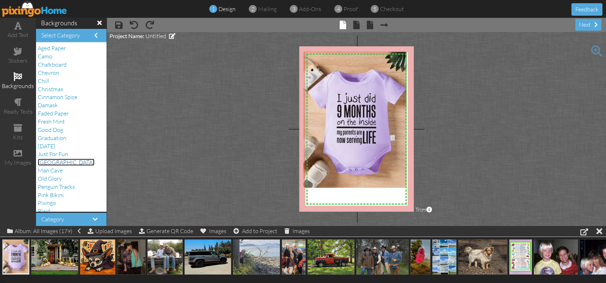
click at [57, 164] on span "[GEOGRAPHIC_DATA]" at bounding box center [66, 162] width 57 height 7
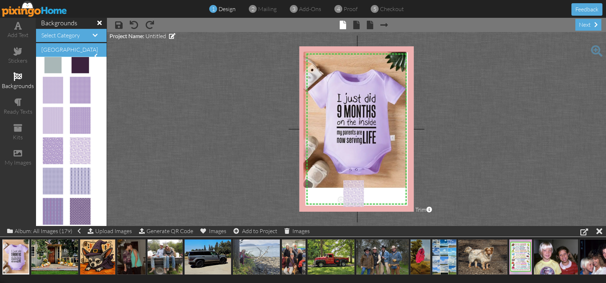
drag, startPoint x: 80, startPoint y: 151, endPoint x: 348, endPoint y: 194, distance: 271.6
click at [346, 189] on img at bounding box center [350, 198] width 29 height 37
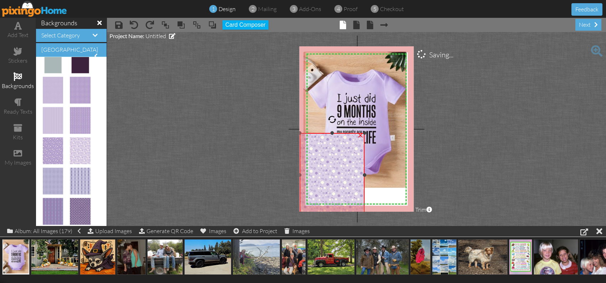
drag, startPoint x: 336, startPoint y: 180, endPoint x: 310, endPoint y: 133, distance: 53.8
click at [310, 133] on div "×" at bounding box center [332, 175] width 65 height 84
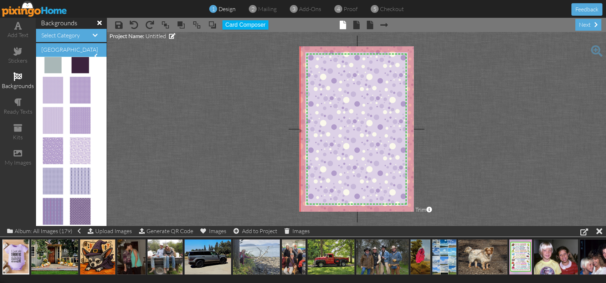
drag, startPoint x: 364, startPoint y: 133, endPoint x: 409, endPoint y: 45, distance: 99.0
click at [409, 45] on project-studio-wrapper "X X X X X X X X X X X X X X X X X X X X X X X X X X X X X X X X X X X X X X X X…" at bounding box center [356, 129] width 499 height 194
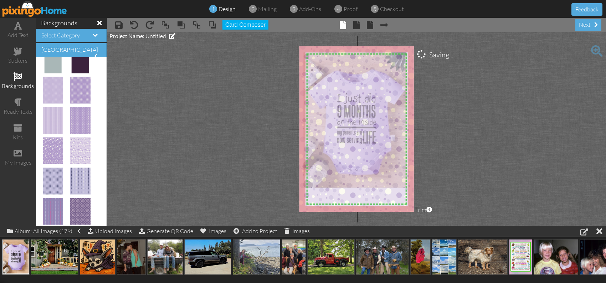
drag, startPoint x: 388, startPoint y: 87, endPoint x: 384, endPoint y: 86, distance: 4.4
click at [384, 86] on img at bounding box center [362, 130] width 133 height 173
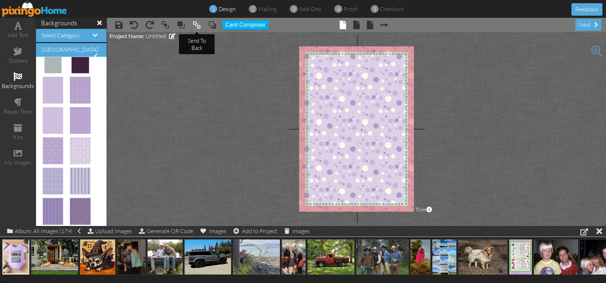
click at [196, 25] on span at bounding box center [197, 25] width 9 height 11
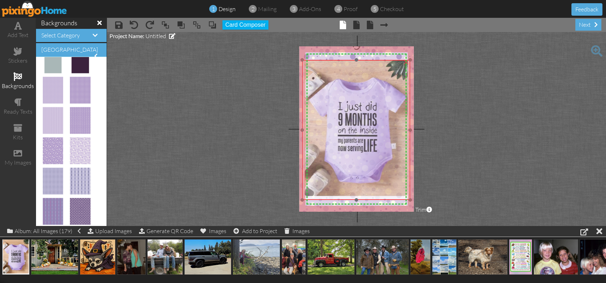
drag, startPoint x: 365, startPoint y: 177, endPoint x: 366, endPoint y: 186, distance: 8.6
click at [366, 186] on img at bounding box center [356, 130] width 108 height 140
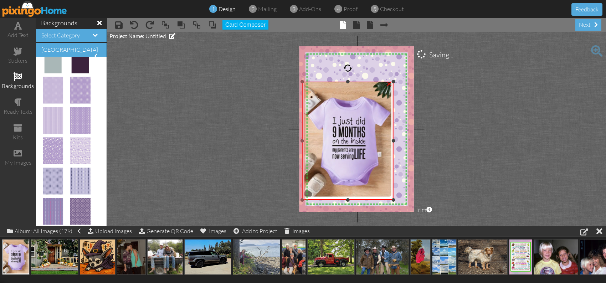
drag, startPoint x: 410, startPoint y: 58, endPoint x: 356, endPoint y: 100, distance: 68.7
click at [379, 83] on div "×" at bounding box center [347, 141] width 91 height 118
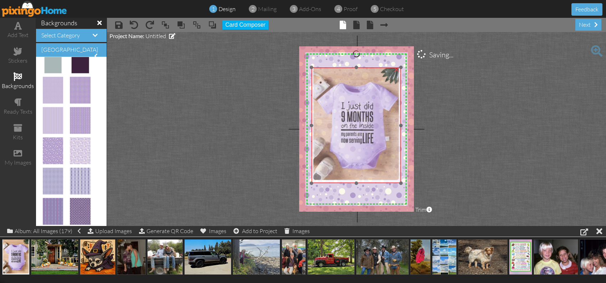
drag, startPoint x: 349, startPoint y: 106, endPoint x: 358, endPoint y: 89, distance: 19.2
click at [358, 89] on img at bounding box center [356, 125] width 89 height 116
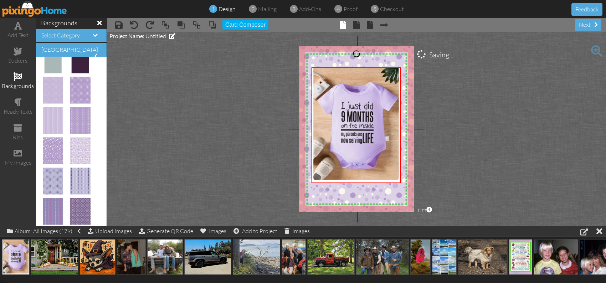
click at [482, 140] on project-studio-wrapper "X X X X X X X X X X X X X X X X X X X X X X X X X X X X X X X X X X X X X X X X…" at bounding box center [356, 129] width 499 height 194
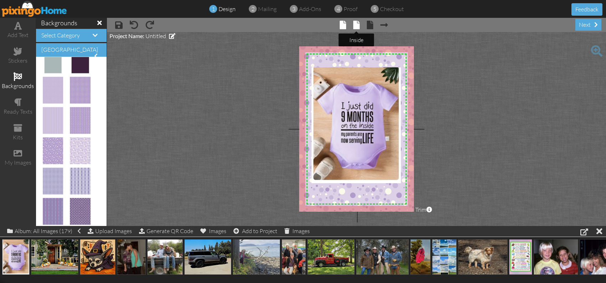
click at [357, 25] on span at bounding box center [356, 25] width 6 height 9
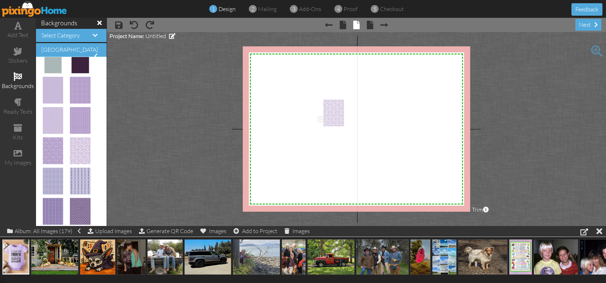
drag, startPoint x: 79, startPoint y: 148, endPoint x: 327, endPoint y: 110, distance: 250.7
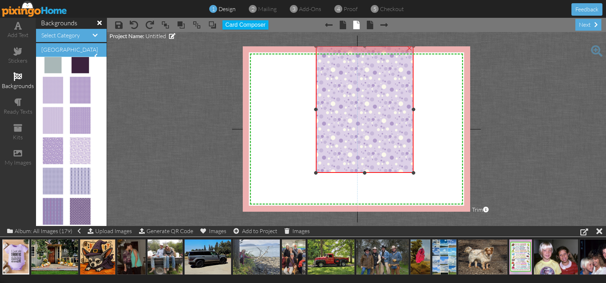
drag, startPoint x: 373, startPoint y: 99, endPoint x: 477, endPoint y: 46, distance: 116.9
click at [477, 46] on project-studio-wrapper "X X X X X X X X X X X X X X X X X X X X X X X X X X X X X X X X X X X X X X X X…" at bounding box center [356, 129] width 499 height 194
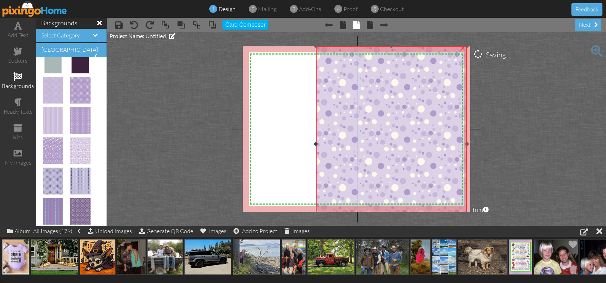
drag, startPoint x: 422, startPoint y: 175, endPoint x: 546, endPoint y: 241, distance: 140.1
click at [546, 226] on div "add text stickers backgrounds ready texts kits my images backgrounds Select Cat…" at bounding box center [303, 122] width 606 height 208
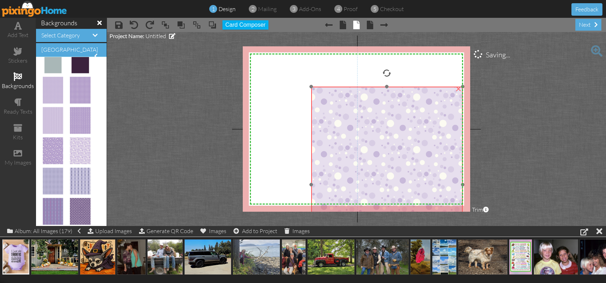
drag, startPoint x: 357, startPoint y: 135, endPoint x: 352, endPoint y: 174, distance: 39.2
click at [352, 174] on img at bounding box center [387, 185] width 152 height 196
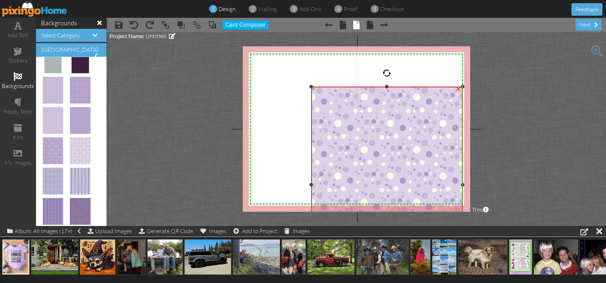
click at [387, 73] on div at bounding box center [387, 73] width 9 height 9
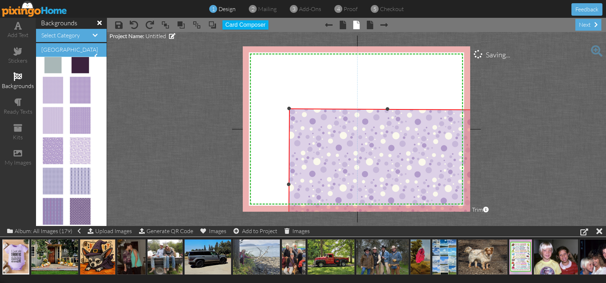
drag, startPoint x: 387, startPoint y: 73, endPoint x: 503, endPoint y: 185, distance: 161.4
click at [503, 185] on project-studio-wrapper "X X X X X X X X X X X X X X X X X X X X X X X X X X X X X X X X X X X X X X X X…" at bounding box center [356, 129] width 499 height 194
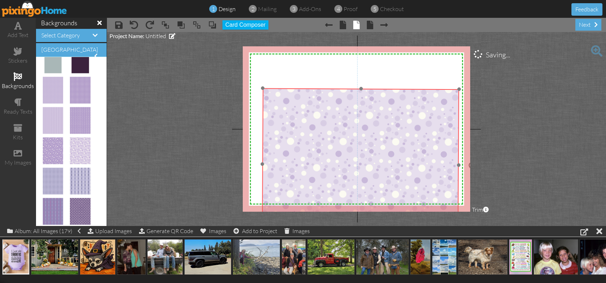
drag, startPoint x: 432, startPoint y: 164, endPoint x: 317, endPoint y: 125, distance: 122.1
click at [405, 146] on img at bounding box center [360, 164] width 197 height 153
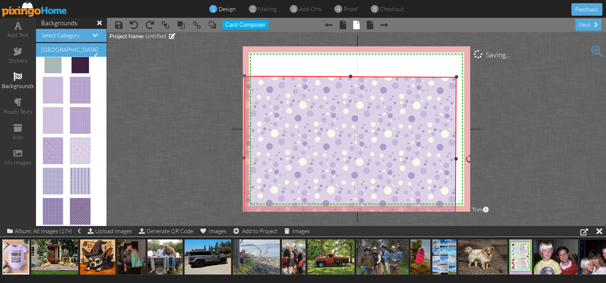
drag, startPoint x: 260, startPoint y: 87, endPoint x: 233, endPoint y: 61, distance: 37.6
click at [233, 61] on project-studio-wrapper "X X X X X X X X X X X X X X X X X X X X X X X X X X X X X X X X X X X X X X X X…" at bounding box center [356, 129] width 499 height 194
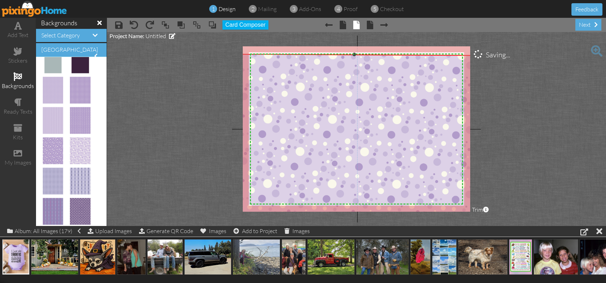
drag, startPoint x: 457, startPoint y: 68, endPoint x: 478, endPoint y: 42, distance: 34.0
click at [478, 42] on project-studio-wrapper "X X X X X X X X X X X X X X X X X X X X X X X X X X X X X X X X X X X X X X X X…" at bounding box center [356, 129] width 499 height 194
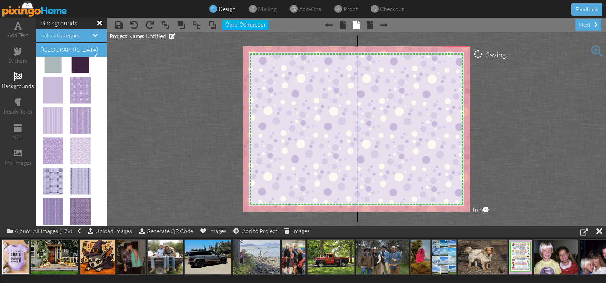
click at [437, 103] on img at bounding box center [356, 140] width 246 height 190
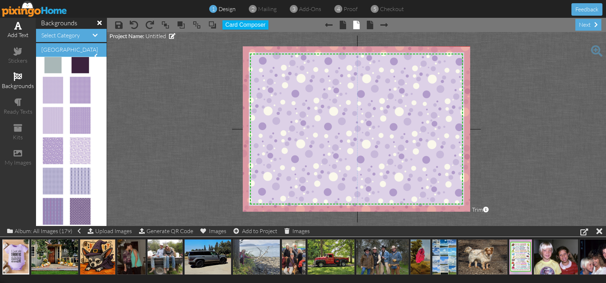
click at [17, 32] on div "add text" at bounding box center [18, 35] width 36 height 8
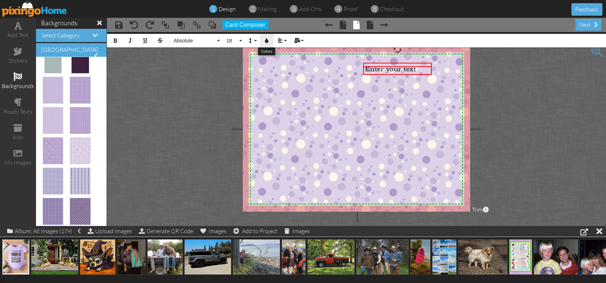
click at [268, 39] on icon "button" at bounding box center [266, 40] width 5 height 5
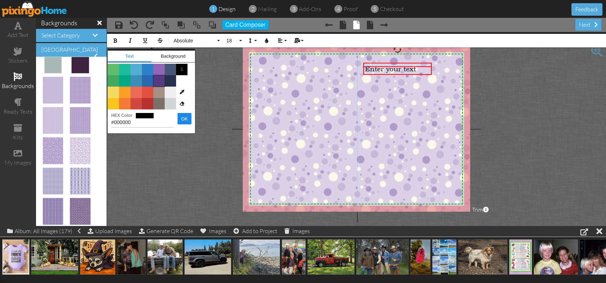
click at [159, 80] on span "Color #553982" at bounding box center [158, 80] width 11 height 11
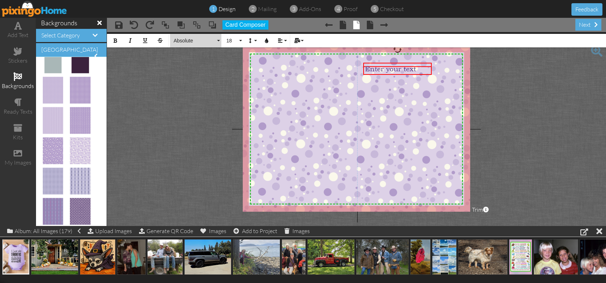
click at [219, 40] on button "Absolute" at bounding box center [195, 41] width 51 height 14
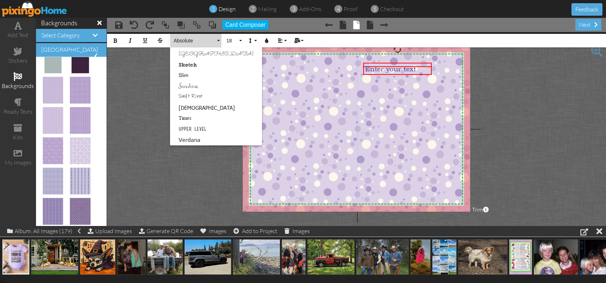
scroll to position [428, 0]
click at [194, 85] on link "Sunshine" at bounding box center [216, 85] width 92 height 11
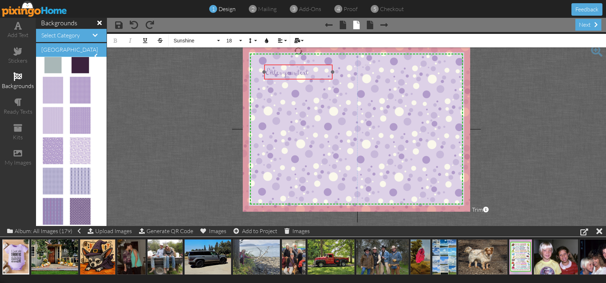
drag, startPoint x: 395, startPoint y: 63, endPoint x: 296, endPoint y: 65, distance: 99.1
click at [296, 65] on div "​ Enter your text ​" at bounding box center [298, 72] width 68 height 15
drag, startPoint x: 314, startPoint y: 74, endPoint x: 248, endPoint y: 74, distance: 65.6
click at [261, 75] on div "X X X X X X X X X X X X X X X X X X X X X X X X X X X X X X X X X X X X X X X X…" at bounding box center [356, 128] width 227 height 165
click at [312, 74] on div "Conor & [GEOGRAPHIC_DATA]" at bounding box center [298, 84] width 65 height 34
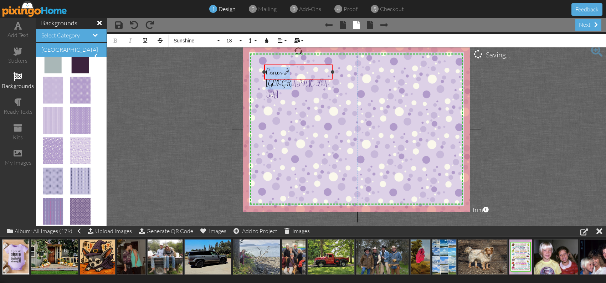
drag, startPoint x: 312, startPoint y: 74, endPoint x: 262, endPoint y: 76, distance: 49.6
click at [264, 76] on div "Conor & Sydney ×" at bounding box center [298, 72] width 68 height 15
click at [266, 41] on icon "button" at bounding box center [266, 40] width 5 height 5
click at [216, 42] on button "Sunshine" at bounding box center [195, 41] width 51 height 14
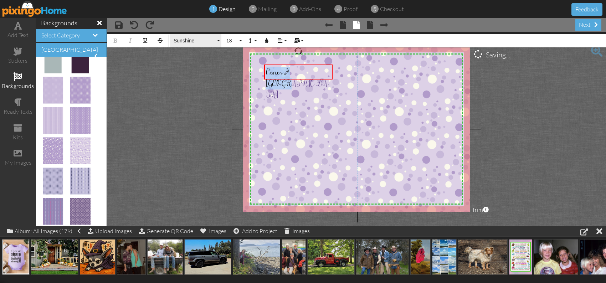
click at [218, 41] on button "Sunshine" at bounding box center [195, 41] width 51 height 14
click at [218, 42] on button "Sunshine" at bounding box center [195, 41] width 51 height 14
click at [219, 41] on button "Sunshine" at bounding box center [195, 41] width 51 height 14
click at [193, 39] on span "Sunshine" at bounding box center [194, 41] width 43 height 6
click at [194, 39] on span "Sunshine" at bounding box center [194, 41] width 43 height 6
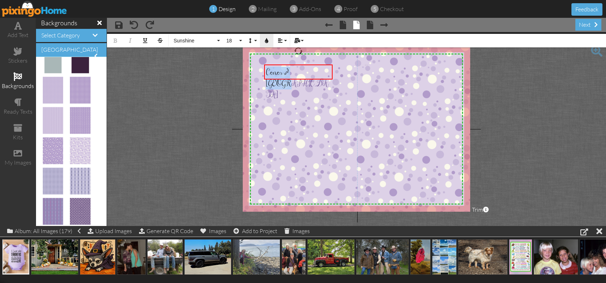
click at [267, 41] on icon "button" at bounding box center [266, 40] width 5 height 5
click at [270, 41] on button "Colors" at bounding box center [267, 41] width 14 height 14
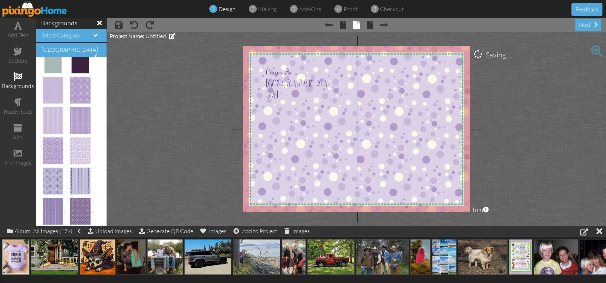
click at [519, 83] on project-studio-wrapper "X X X X X X X X X X X X X X X X X X X X X X X X X X X X X X X X X X X X X X X X…" at bounding box center [356, 129] width 499 height 194
click at [305, 73] on span "Conor & [GEOGRAPHIC_DATA]" at bounding box center [297, 84] width 62 height 34
click at [306, 73] on span "Conor & [GEOGRAPHIC_DATA]" at bounding box center [297, 84] width 62 height 34
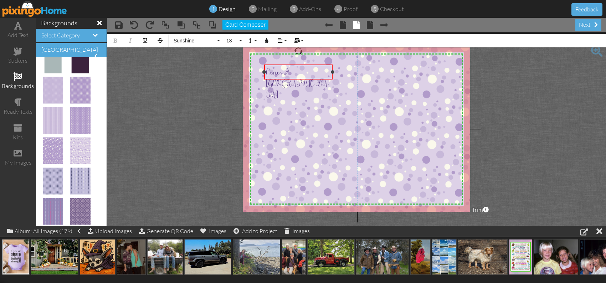
click at [306, 73] on span "Conor & [GEOGRAPHIC_DATA]" at bounding box center [297, 84] width 62 height 34
click at [190, 46] on button "Sunshine" at bounding box center [195, 41] width 51 height 14
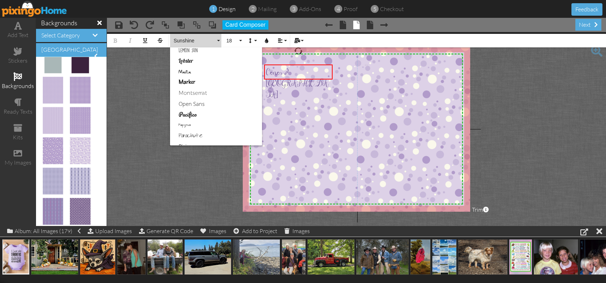
scroll to position [257, 0]
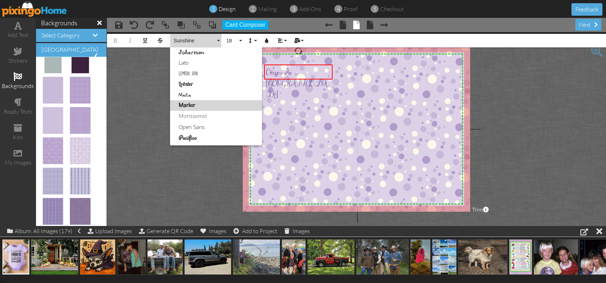
click at [199, 105] on link "Marker" at bounding box center [216, 105] width 92 height 11
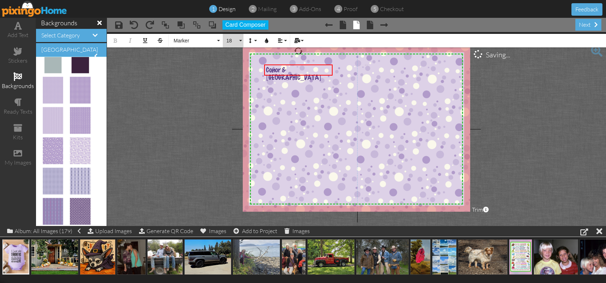
click at [240, 36] on button "18" at bounding box center [233, 41] width 21 height 14
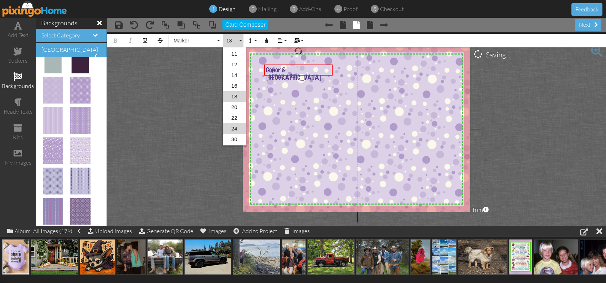
click at [236, 127] on link "24" at bounding box center [234, 128] width 23 height 11
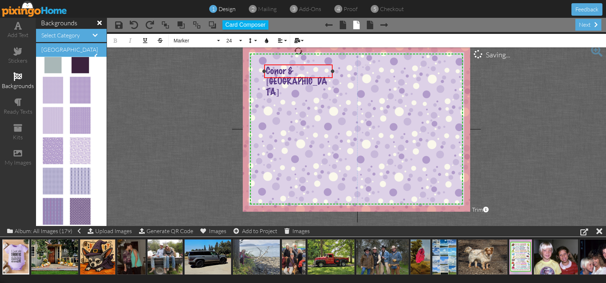
click at [321, 71] on div "Conor & [GEOGRAPHIC_DATA]" at bounding box center [298, 82] width 65 height 31
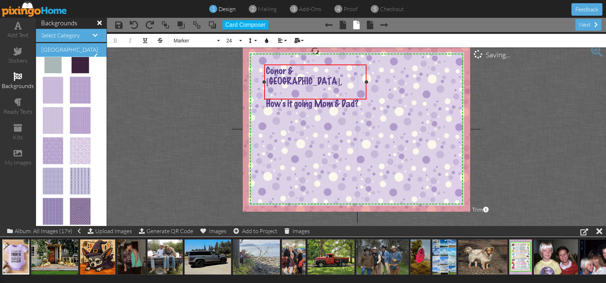
drag, startPoint x: 333, startPoint y: 87, endPoint x: 367, endPoint y: 90, distance: 34.0
click at [366, 90] on div "Conor & [GEOGRAPHIC_DATA], ​ How's it going Mom & Dad? ×" at bounding box center [315, 82] width 102 height 35
drag, startPoint x: 304, startPoint y: 81, endPoint x: 295, endPoint y: 80, distance: 9.8
click at [295, 87] on div "​" at bounding box center [315, 92] width 98 height 11
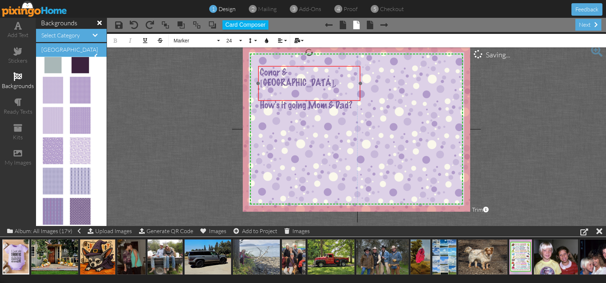
drag, startPoint x: 347, startPoint y: 65, endPoint x: 341, endPoint y: 66, distance: 6.2
click at [341, 66] on div "Conor & [GEOGRAPHIC_DATA], ​ ​ ​ How's it going Mom & Dad?" at bounding box center [309, 89] width 102 height 46
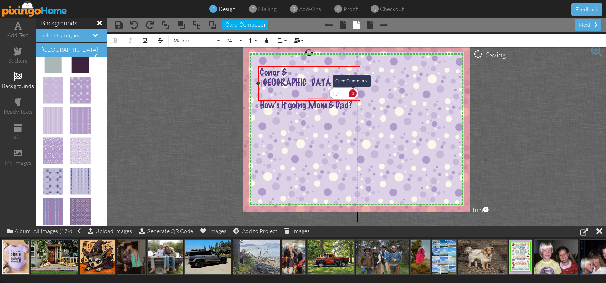
click at [354, 94] on div "1" at bounding box center [353, 93] width 8 height 8
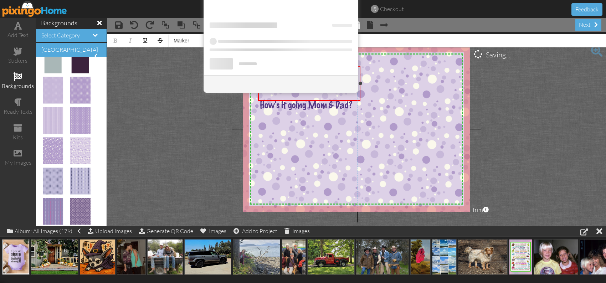
click at [353, 101] on span "How's it going Mom & Dad?" at bounding box center [306, 106] width 93 height 10
click at [388, 121] on img at bounding box center [356, 140] width 246 height 190
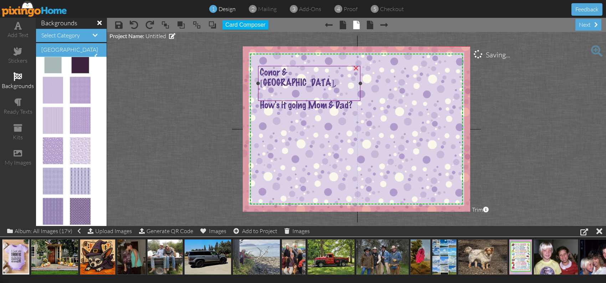
click at [346, 101] on span "How's it going Mom & Dad?" at bounding box center [306, 106] width 93 height 10
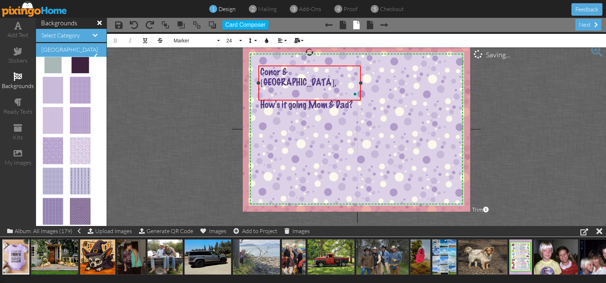
click at [346, 101] on span "How's it going Mom & Dad?" at bounding box center [306, 106] width 93 height 10
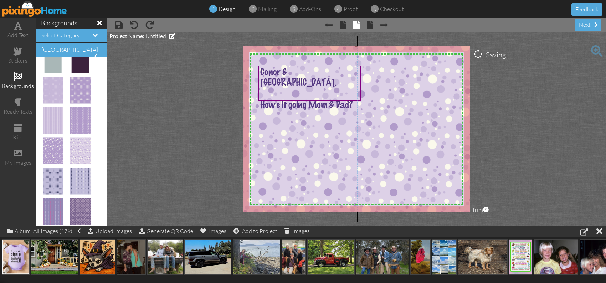
click at [337, 107] on img at bounding box center [356, 140] width 246 height 190
click at [352, 101] on span "How's it going Mom & Dad?" at bounding box center [306, 106] width 93 height 10
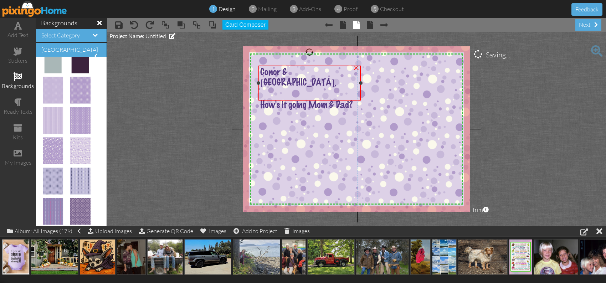
click at [352, 101] on span "How's it going Mom & Dad?" at bounding box center [306, 106] width 93 height 10
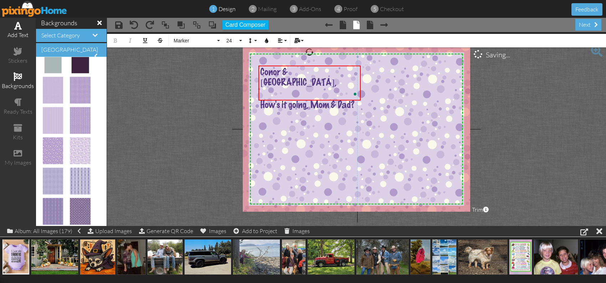
drag, startPoint x: 19, startPoint y: 27, endPoint x: 30, endPoint y: 35, distance: 13.8
click at [19, 27] on span at bounding box center [17, 25] width 7 height 9
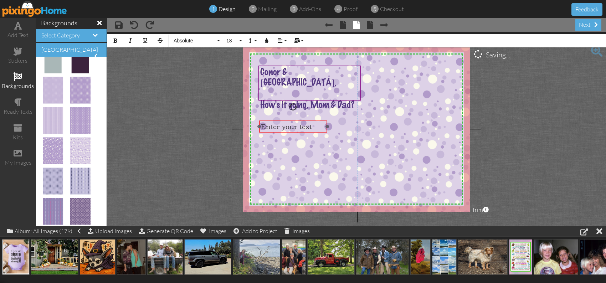
drag, startPoint x: 300, startPoint y: 65, endPoint x: 293, endPoint y: 117, distance: 52.5
click at [293, 121] on div "​ Enter your text ​" at bounding box center [293, 127] width 68 height 12
click at [192, 44] on button "Absolute" at bounding box center [195, 41] width 51 height 14
click at [216, 41] on button "Absolute" at bounding box center [195, 41] width 51 height 14
